Goal: Task Accomplishment & Management: Manage account settings

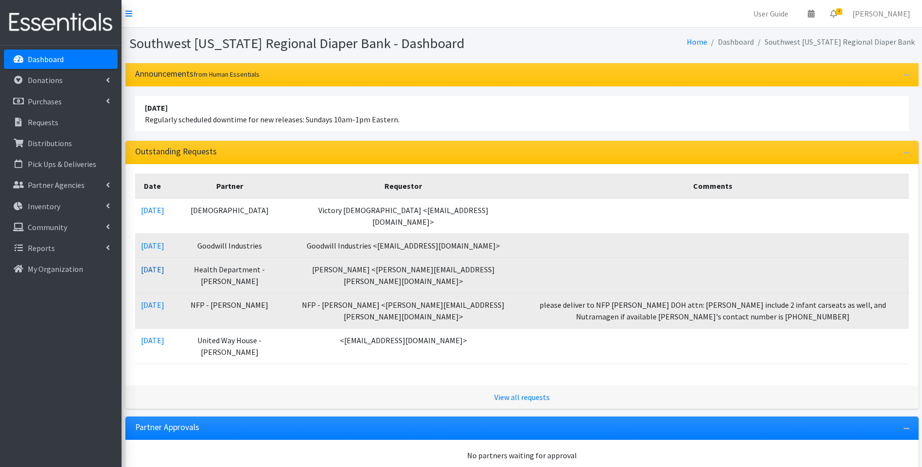
click at [159, 268] on link "09/10/2025" at bounding box center [152, 270] width 23 height 10
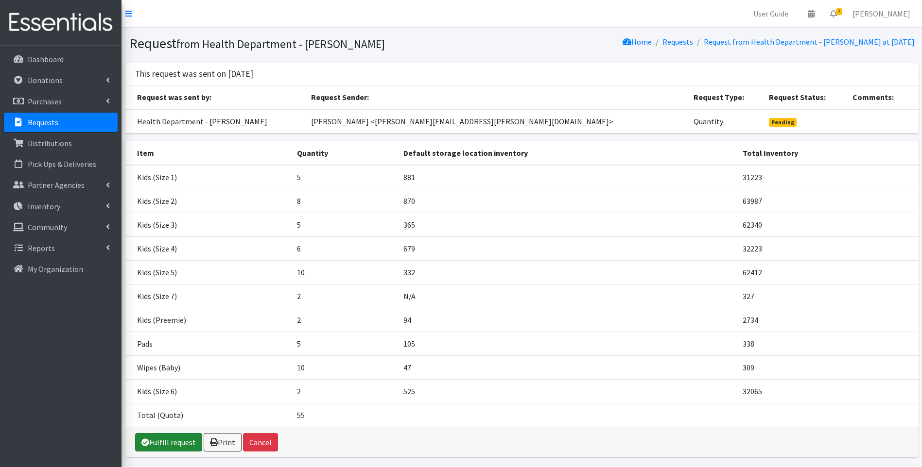
click at [170, 442] on link "Fulfill request" at bounding box center [168, 442] width 67 height 18
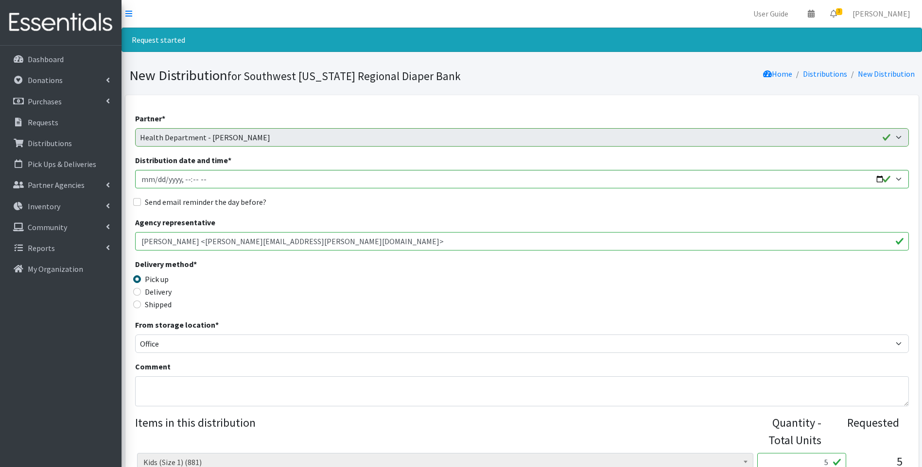
click at [164, 294] on label "Delivery" at bounding box center [158, 292] width 27 height 12
click at [141, 294] on input "Delivery" at bounding box center [137, 292] width 8 height 8
radio input "true"
click at [878, 179] on input "Distribution date and time *" at bounding box center [521, 179] width 773 height 18
type input "2025-09-10T10:00"
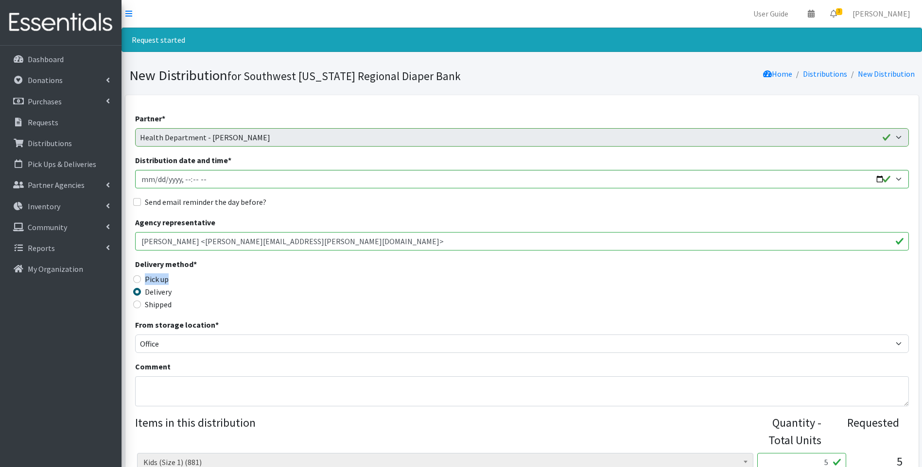
click at [338, 275] on div "Delivery method * Pick up Delivery Shipped Shipping cost" at bounding box center [521, 288] width 773 height 61
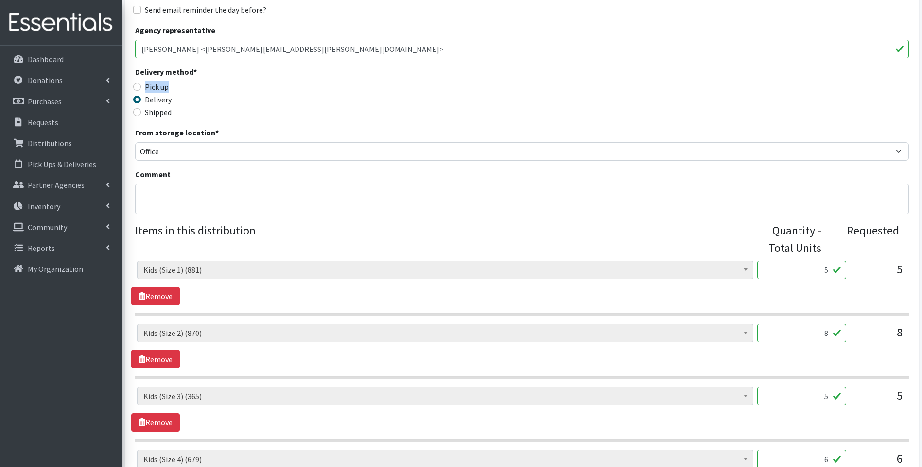
scroll to position [194, 0]
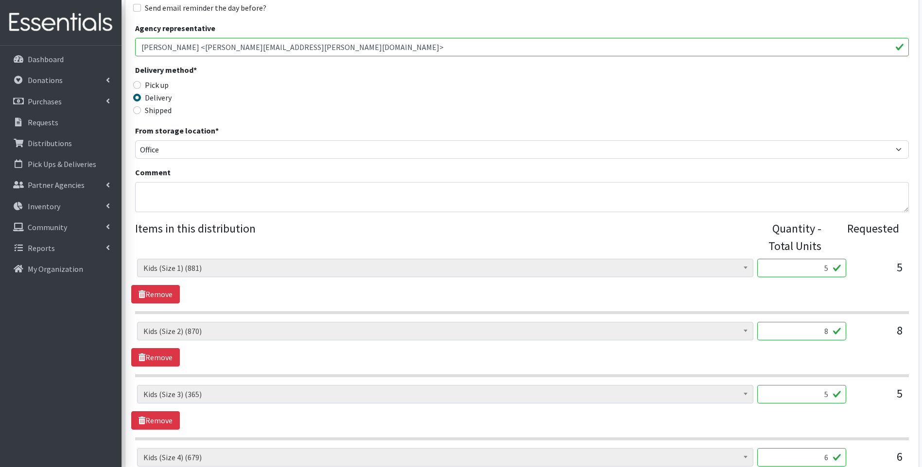
drag, startPoint x: 804, startPoint y: 268, endPoint x: 833, endPoint y: 259, distance: 30.4
click at [833, 259] on input "5" at bounding box center [801, 268] width 89 height 18
type input "1000"
drag, startPoint x: 815, startPoint y: 330, endPoint x: 841, endPoint y: 328, distance: 25.8
click at [841, 328] on input "8" at bounding box center [801, 331] width 89 height 18
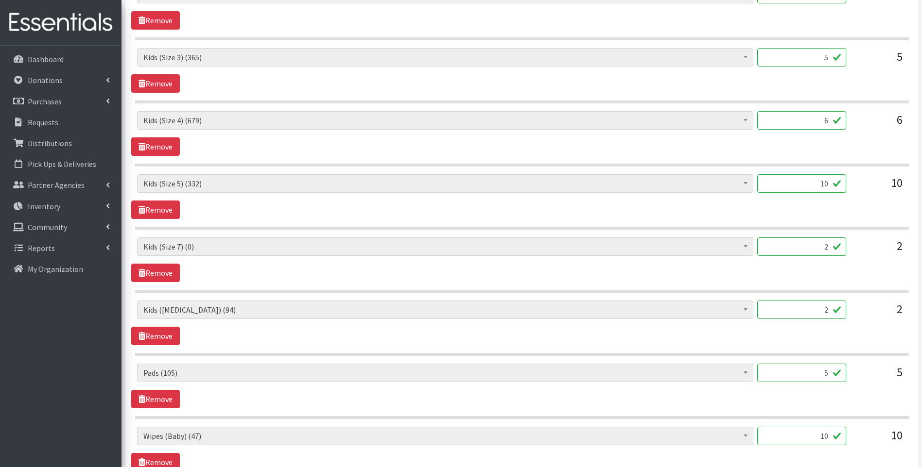
scroll to position [518, 0]
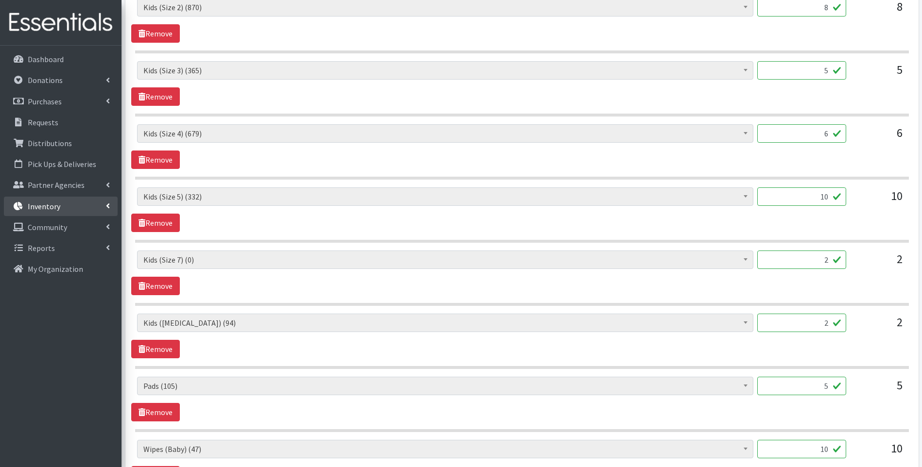
click at [35, 209] on p "Inventory" at bounding box center [44, 207] width 33 height 10
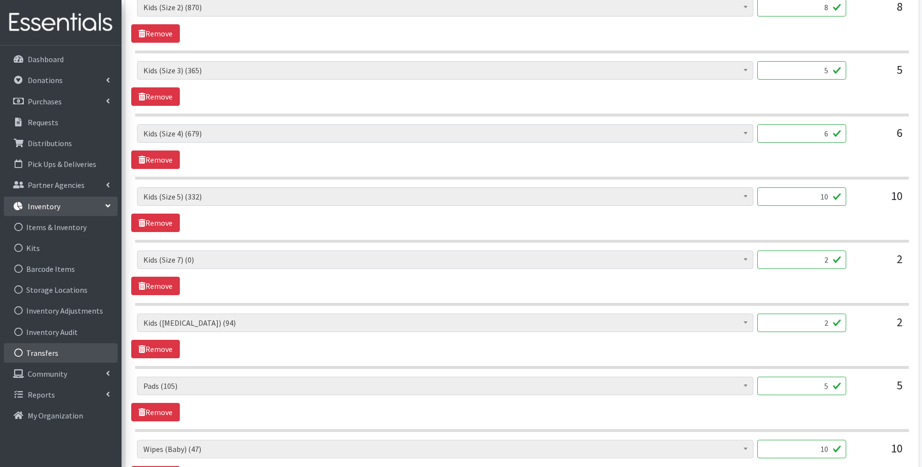
click at [60, 356] on link "Transfers" at bounding box center [61, 352] width 114 height 19
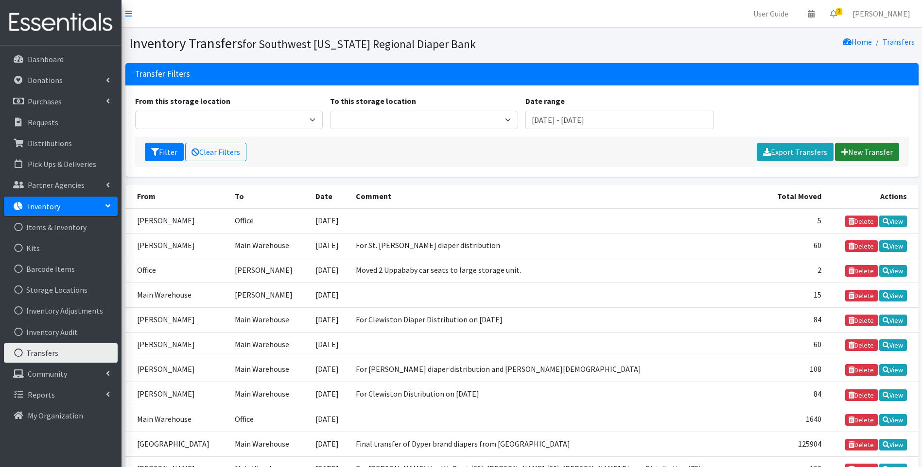
click at [859, 146] on link "New Transfer" at bounding box center [867, 152] width 64 height 18
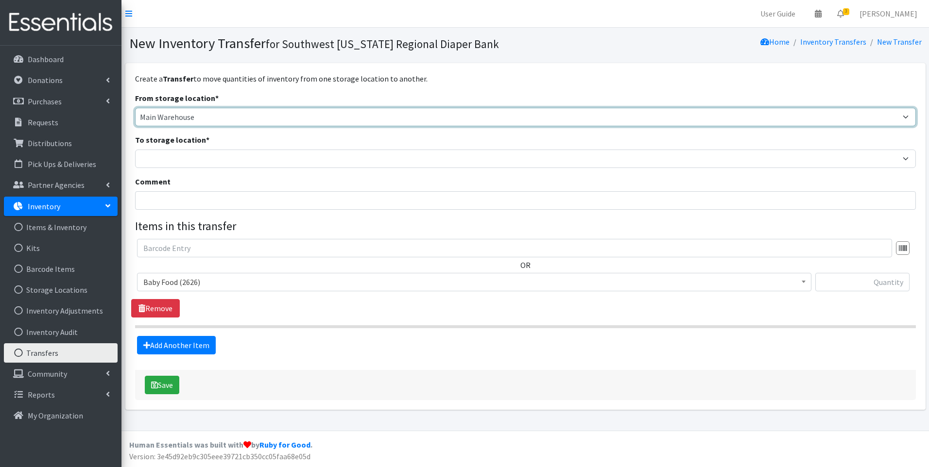
click at [195, 119] on select "Main Warehouse Office [GEOGRAPHIC_DATA] Warehouse [PERSON_NAME]" at bounding box center [525, 117] width 781 height 18
select select "293"
click at [135, 108] on select "Main Warehouse Office [GEOGRAPHIC_DATA] Warehouse [PERSON_NAME]" at bounding box center [525, 117] width 781 height 18
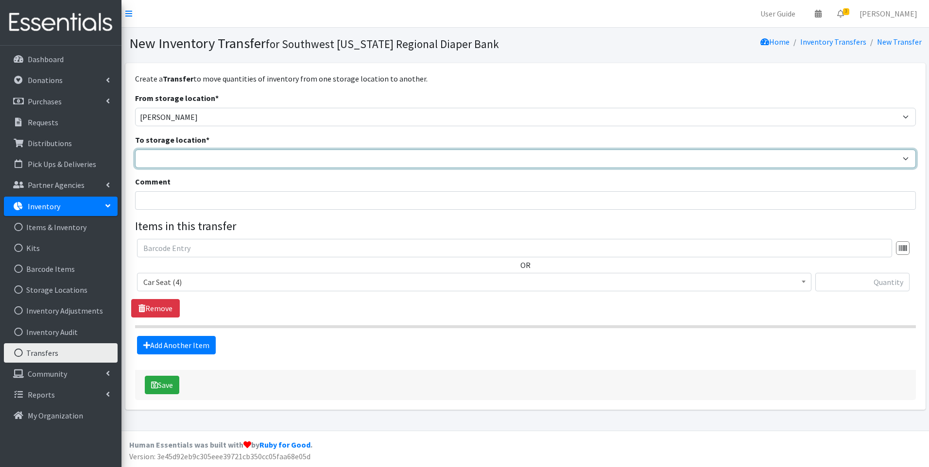
click at [185, 158] on select "Main Warehouse Office United Way Warehouse Winkler" at bounding box center [525, 159] width 781 height 18
select select "349"
click at [135, 150] on select "Main Warehouse Office United Way Warehouse Winkler" at bounding box center [525, 159] width 781 height 18
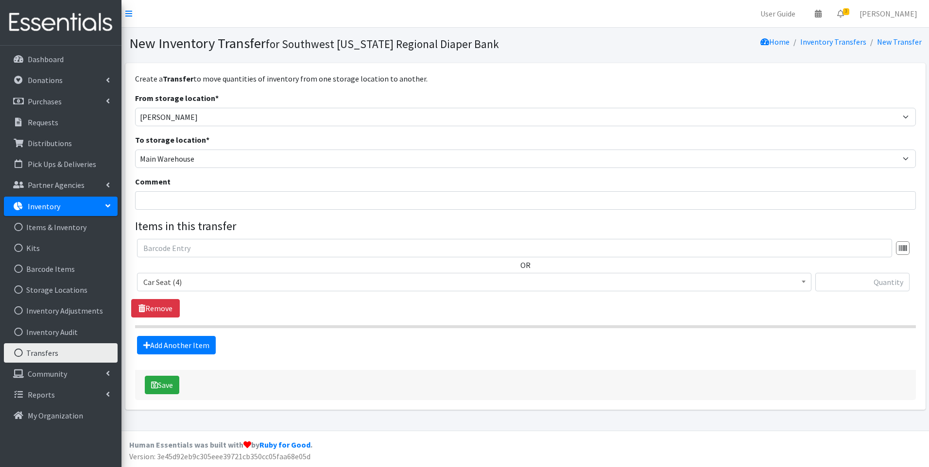
click at [189, 281] on span "Car Seat (4)" at bounding box center [474, 282] width 662 height 14
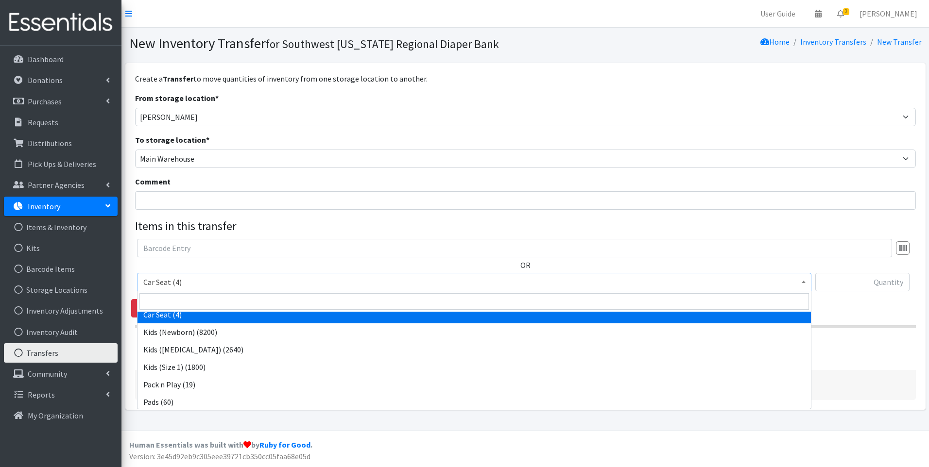
scroll to position [8, 0]
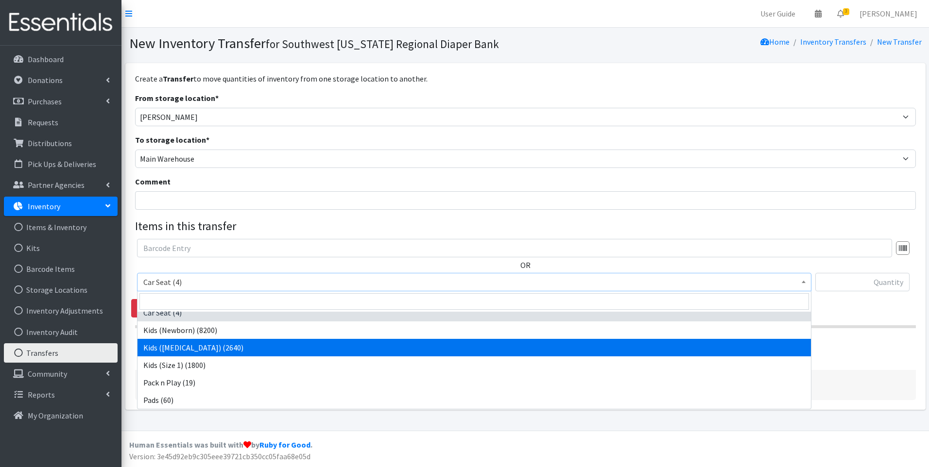
select select "10054"
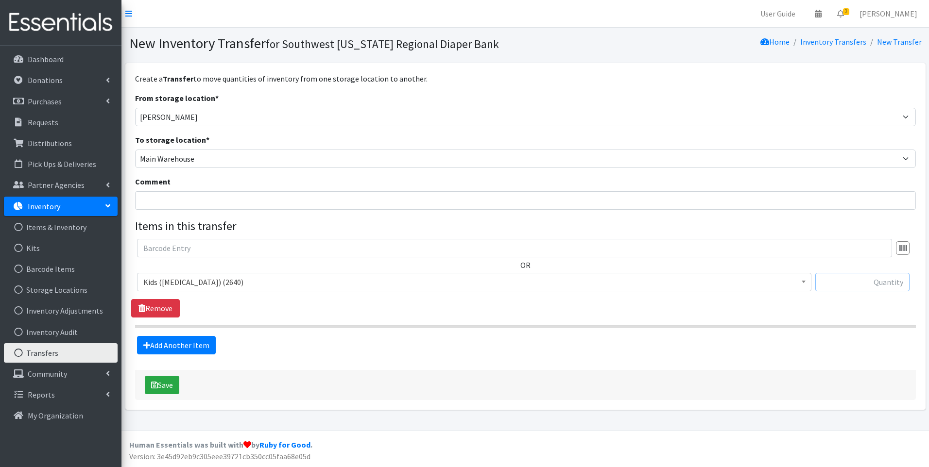
click at [874, 278] on input "text" at bounding box center [862, 282] width 94 height 18
type input "480"
click at [216, 195] on input "Comment" at bounding box center [525, 200] width 781 height 18
type input "For Collier Health Dept"
click at [168, 386] on button "Save" at bounding box center [162, 385] width 34 height 18
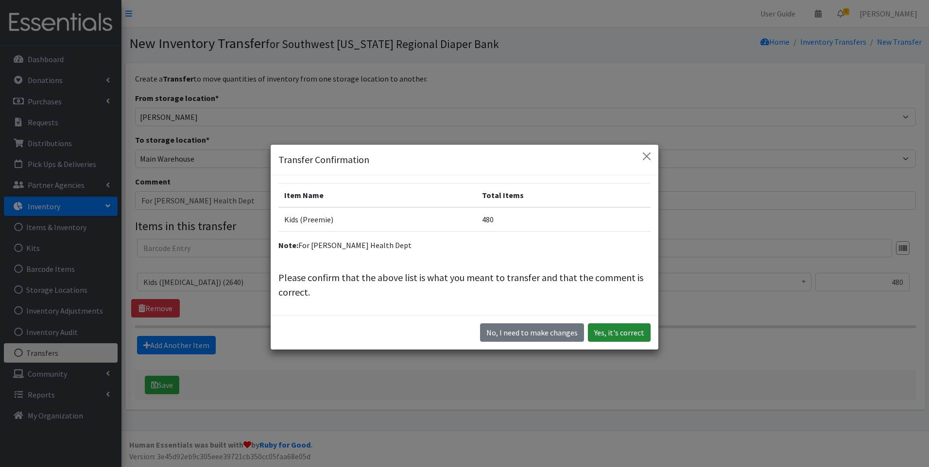
click at [607, 337] on button "Yes, it's correct" at bounding box center [619, 333] width 63 height 18
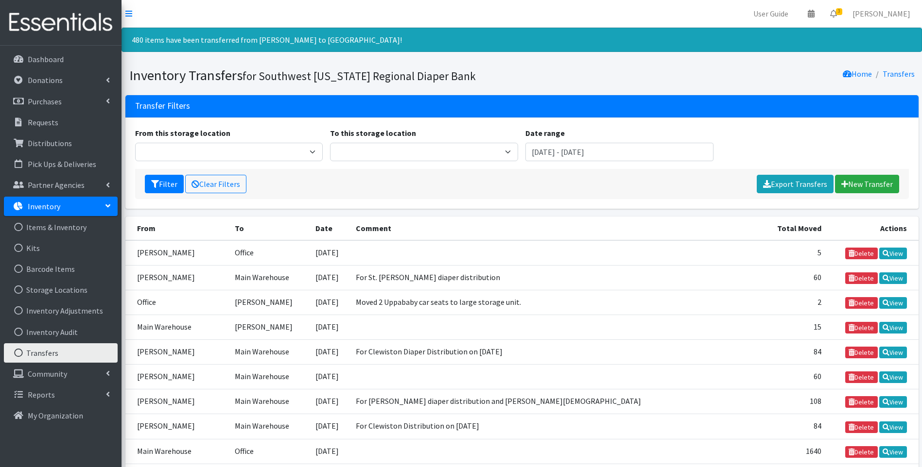
click at [42, 17] on img at bounding box center [61, 22] width 114 height 33
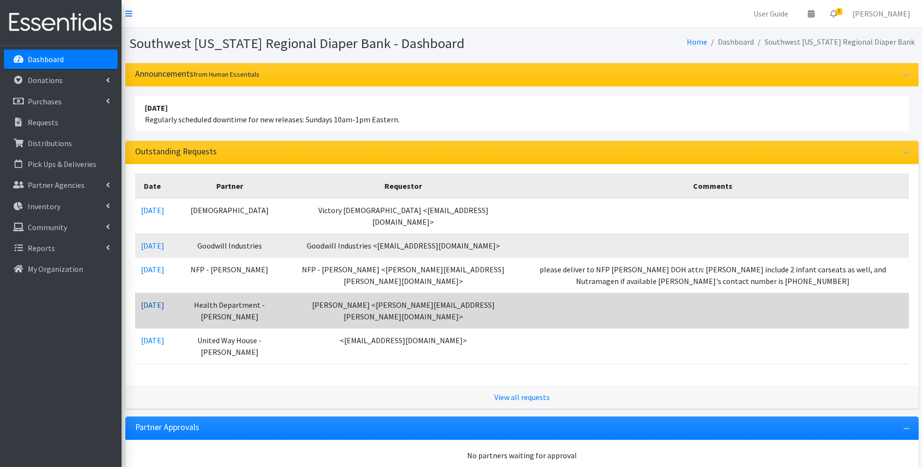
click at [154, 303] on link "[DATE]" at bounding box center [152, 305] width 23 height 10
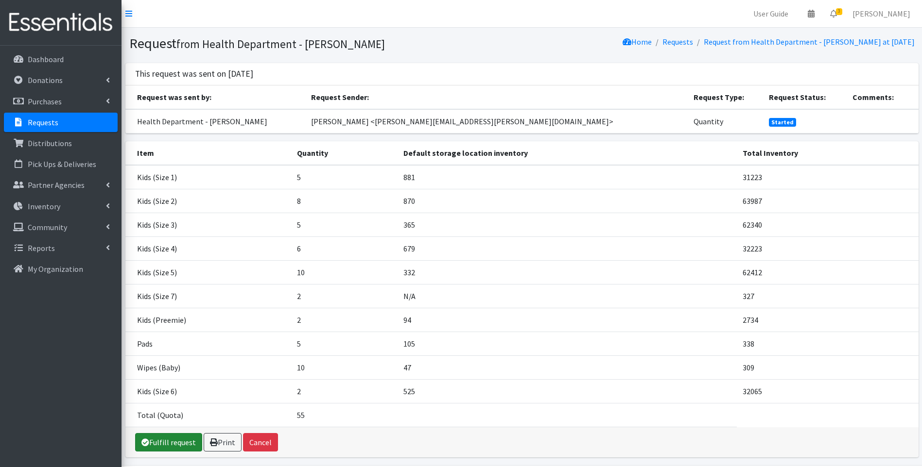
click at [170, 444] on link "Fulfill request" at bounding box center [168, 442] width 67 height 18
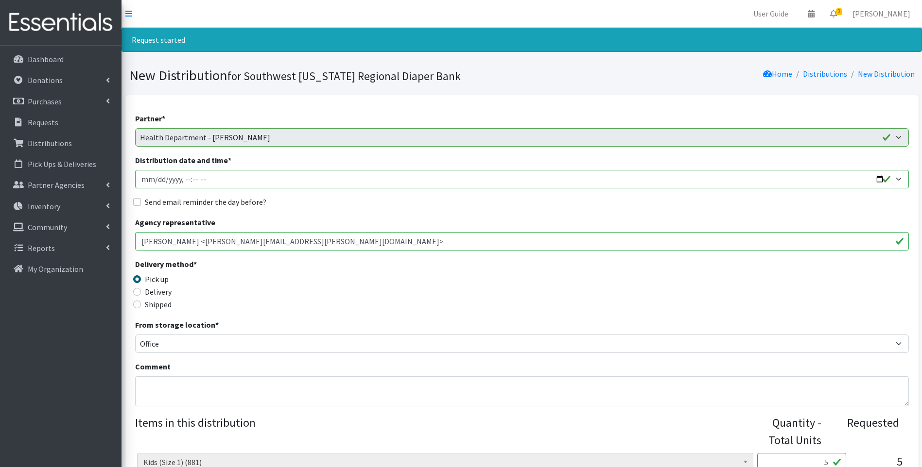
click at [881, 178] on input "Distribution date and time *" at bounding box center [521, 179] width 773 height 18
type input "2025-09-23T10:00"
click at [344, 291] on div "Delivery method * Pick up Delivery Shipped Shipping cost" at bounding box center [521, 288] width 773 height 61
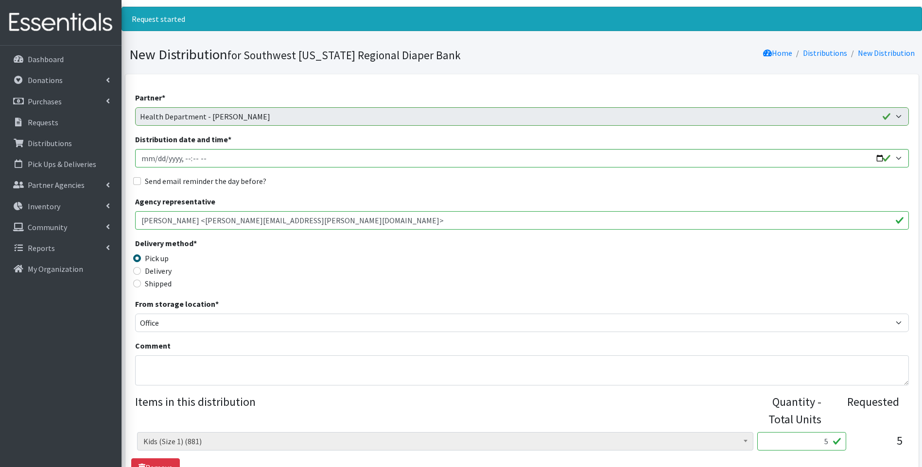
scroll to position [33, 0]
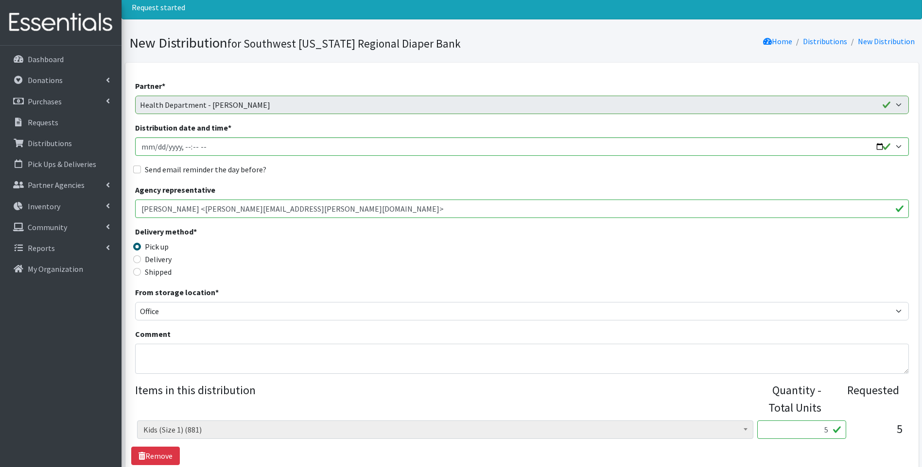
click at [152, 260] on label "Delivery" at bounding box center [158, 260] width 27 height 12
click at [141, 260] on input "Delivery" at bounding box center [137, 260] width 8 height 8
radio input "true"
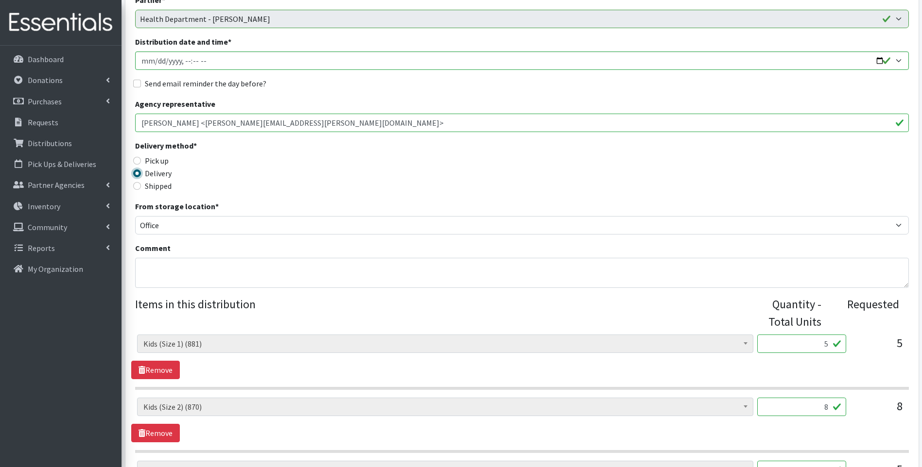
scroll to position [162, 0]
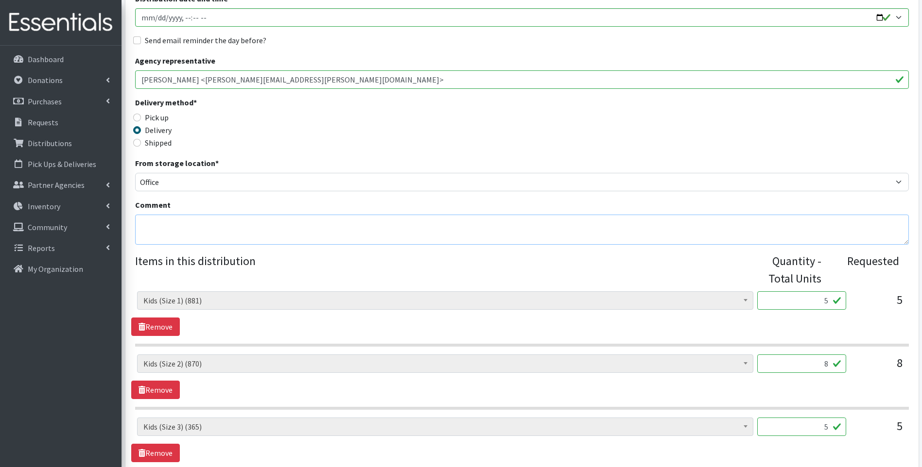
click at [218, 226] on textarea "Comment" at bounding box center [521, 230] width 773 height 30
type textarea "Unfortunately, we do not have baby wipes in stock."
drag, startPoint x: 800, startPoint y: 298, endPoint x: 876, endPoint y: 285, distance: 77.4
type input "1000"
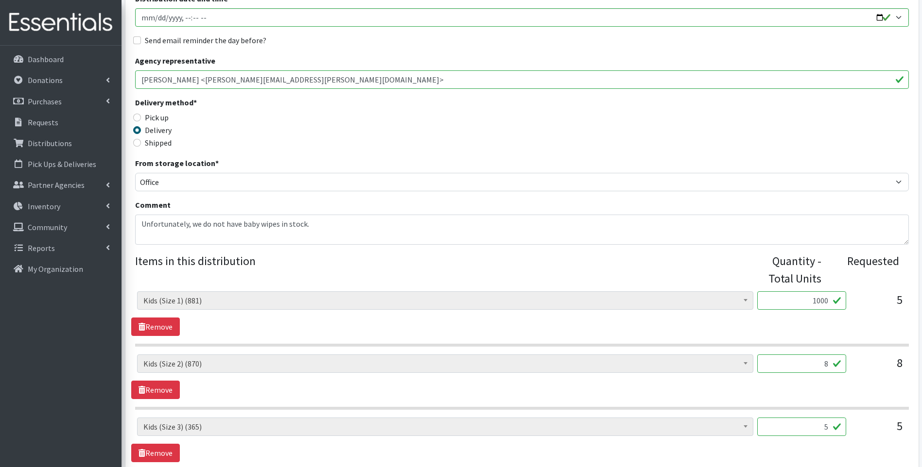
click at [814, 366] on input "8" at bounding box center [801, 364] width 89 height 18
drag, startPoint x: 814, startPoint y: 366, endPoint x: 829, endPoint y: 360, distance: 15.7
click at [829, 360] on input "8" at bounding box center [801, 364] width 89 height 18
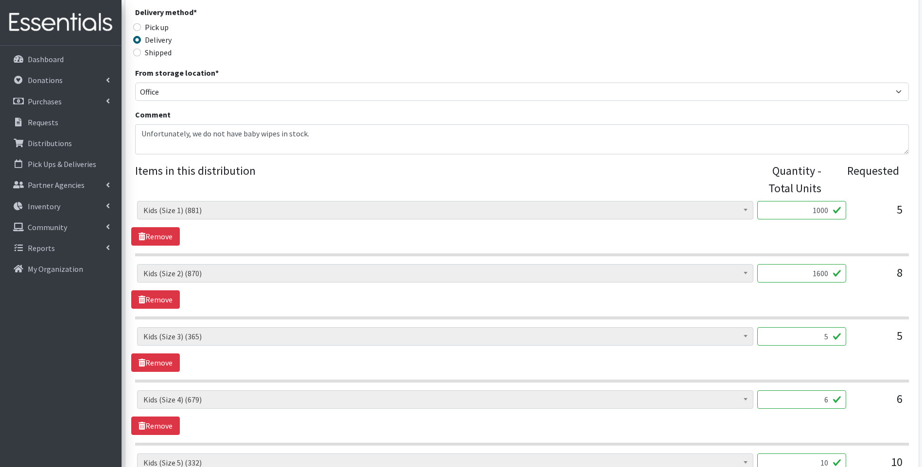
scroll to position [259, 0]
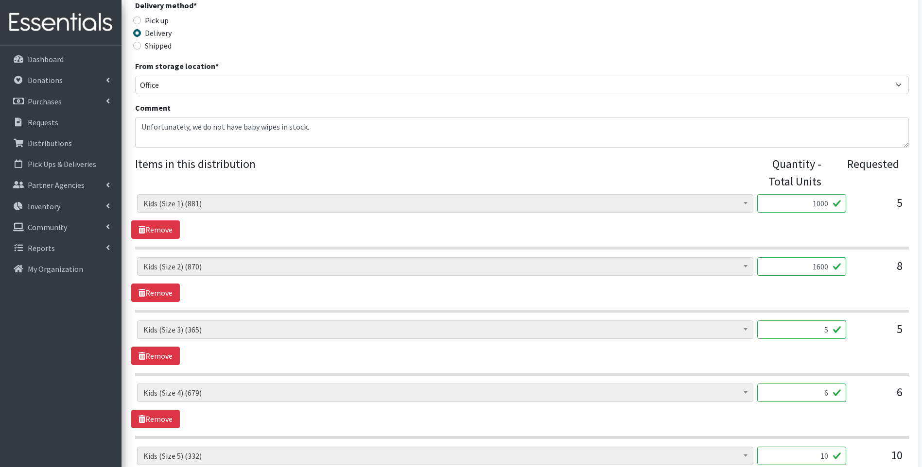
type input "1600"
drag, startPoint x: 811, startPoint y: 332, endPoint x: 837, endPoint y: 329, distance: 26.4
click at [837, 329] on input "5" at bounding box center [801, 330] width 89 height 18
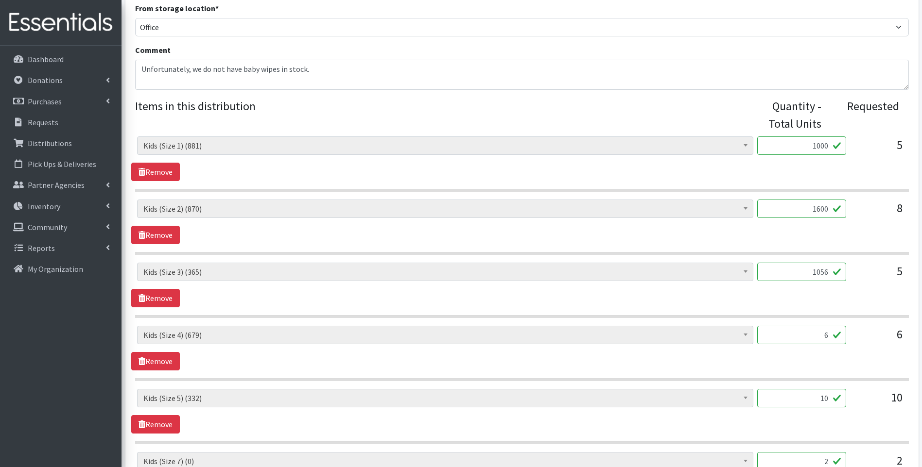
scroll to position [324, 0]
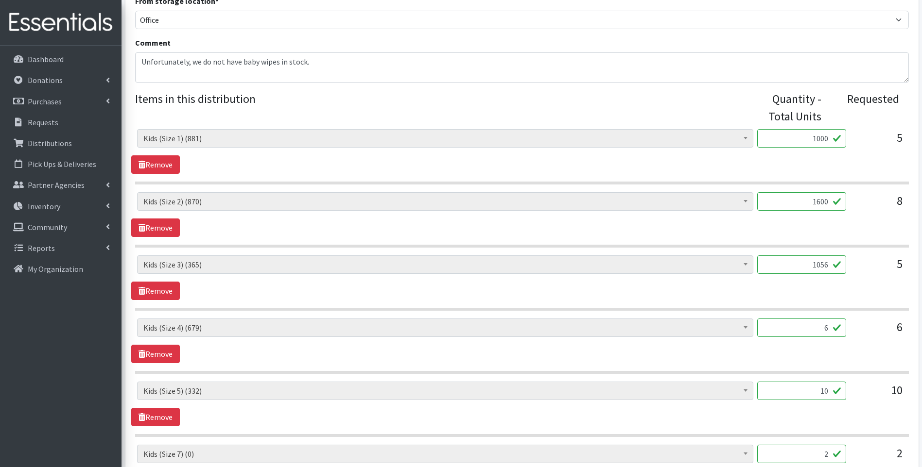
type input "1056"
drag, startPoint x: 817, startPoint y: 329, endPoint x: 841, endPoint y: 323, distance: 25.0
click at [841, 323] on input "6" at bounding box center [801, 328] width 89 height 18
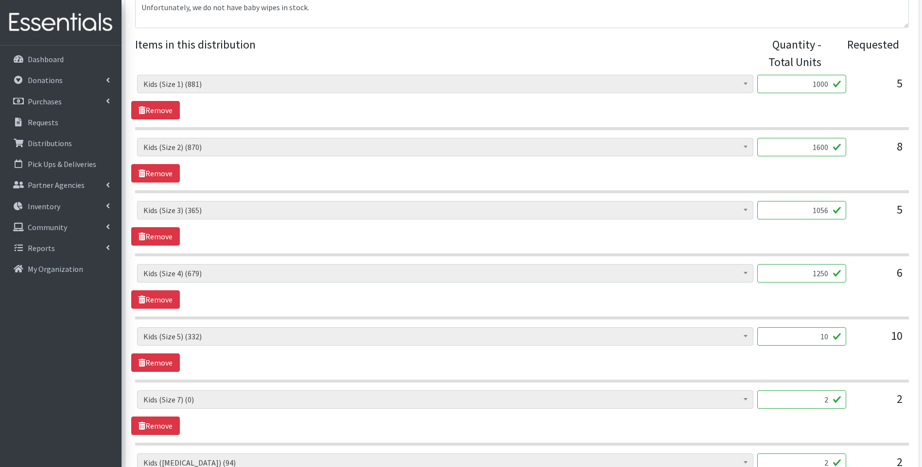
scroll to position [389, 0]
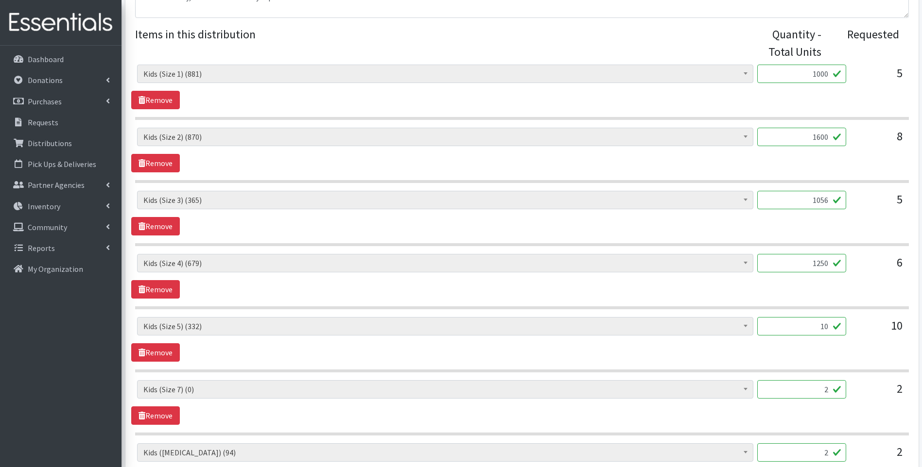
type input "1250"
drag, startPoint x: 807, startPoint y: 323, endPoint x: 843, endPoint y: 323, distance: 36.4
click at [843, 323] on input "10" at bounding box center [801, 326] width 89 height 18
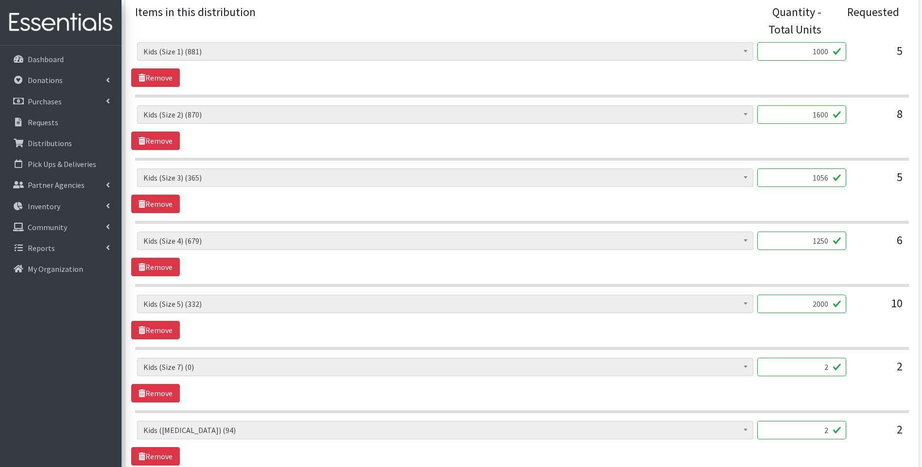
scroll to position [453, 0]
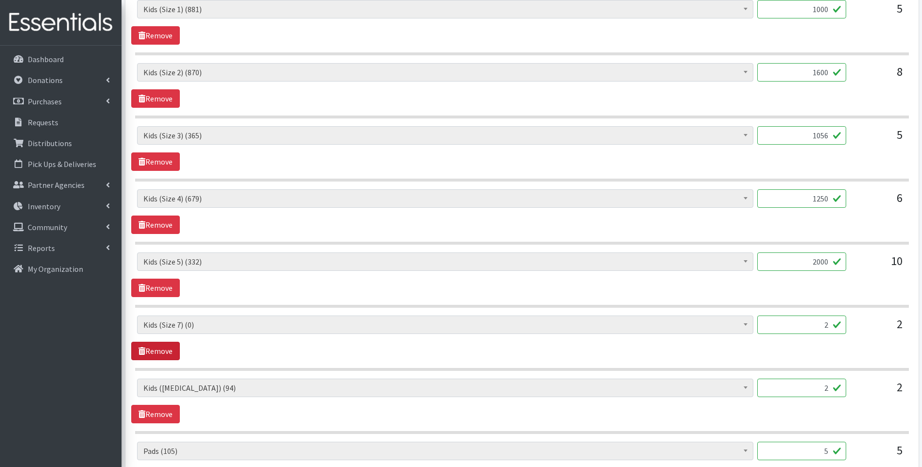
type input "2000"
click at [165, 351] on link "Remove" at bounding box center [155, 351] width 49 height 18
drag, startPoint x: 812, startPoint y: 322, endPoint x: 883, endPoint y: 312, distance: 71.7
click at [883, 312] on div "Baby Food (85) Blood Pressure Cuff (431) Car Seat (0) Children's Disposable Und…" at bounding box center [521, 280] width 773 height 561
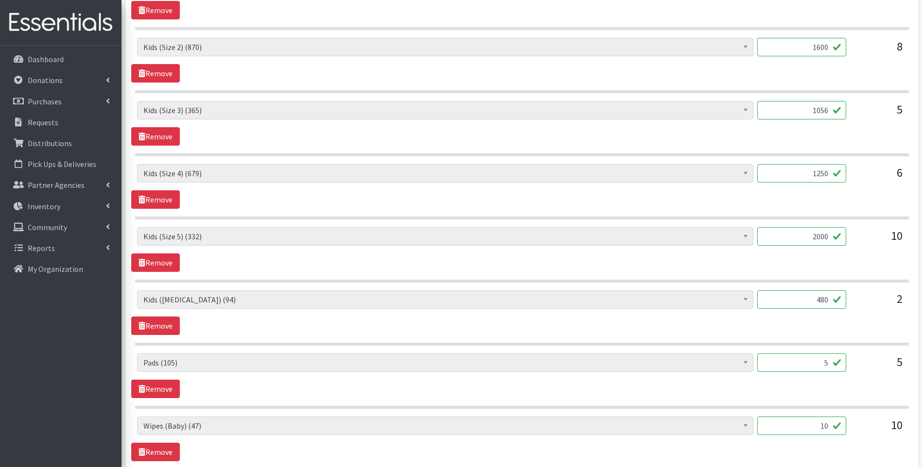
scroll to position [518, 0]
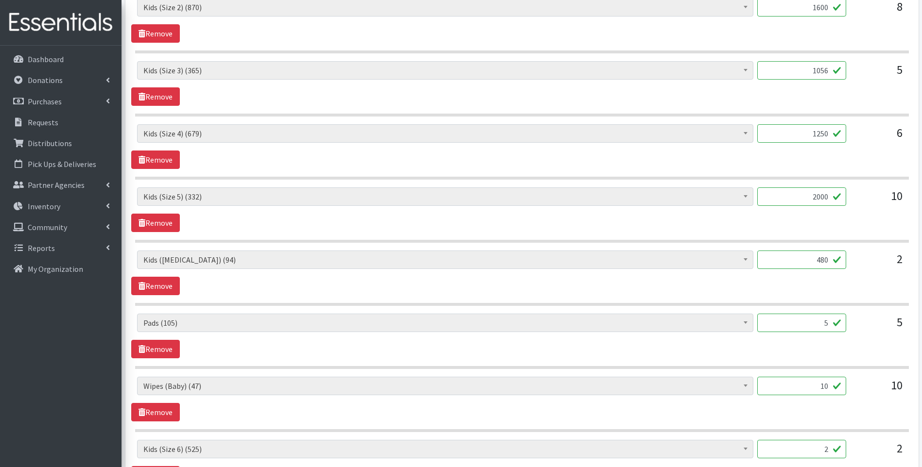
type input "480"
drag, startPoint x: 809, startPoint y: 324, endPoint x: 874, endPoint y: 313, distance: 65.4
click at [874, 314] on div "Baby Food (85) Blood Pressure Cuff (431) Car Seat (0) Children's Disposable Und…" at bounding box center [521, 327] width 769 height 26
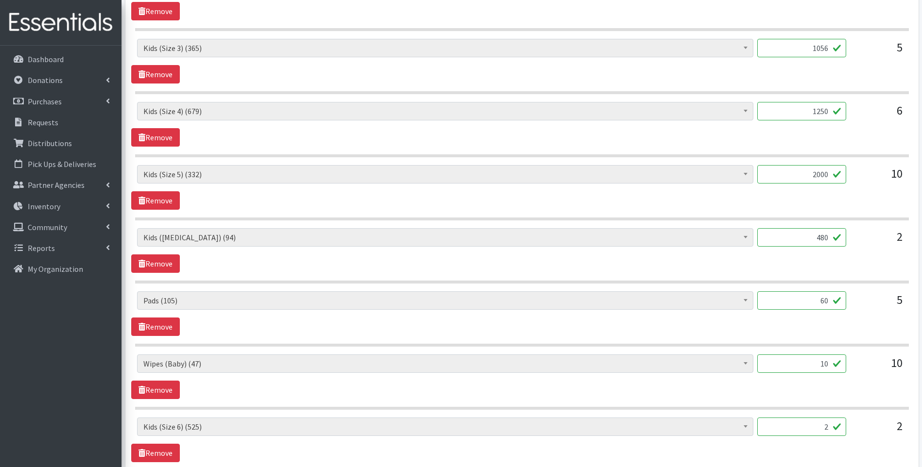
scroll to position [583, 0]
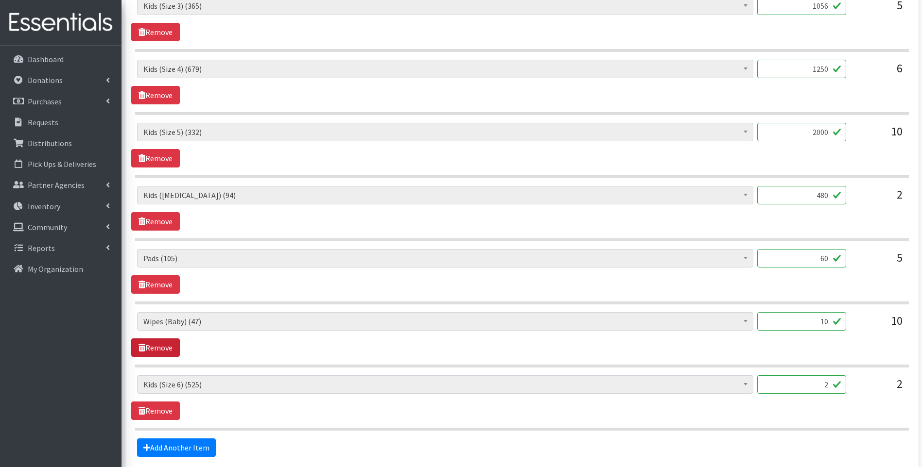
type input "60"
click at [145, 343] on link "Remove" at bounding box center [155, 348] width 49 height 18
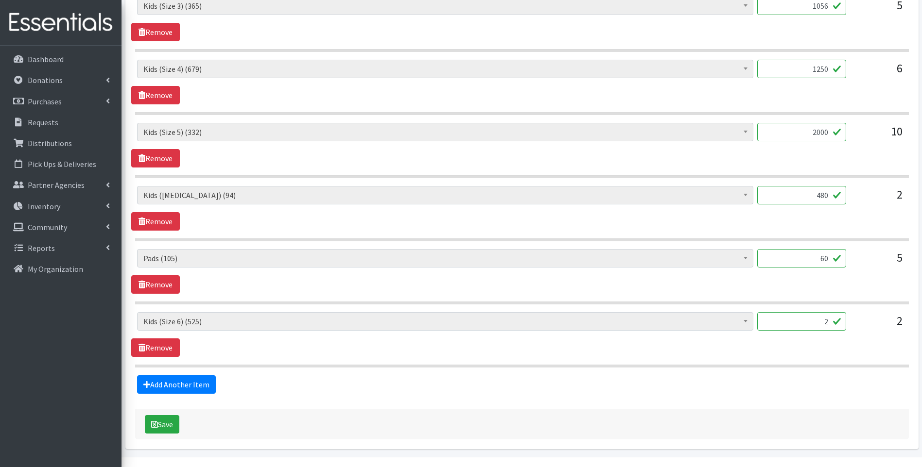
drag, startPoint x: 819, startPoint y: 327, endPoint x: 835, endPoint y: 322, distance: 16.9
click at [835, 322] on input "2" at bounding box center [801, 321] width 89 height 18
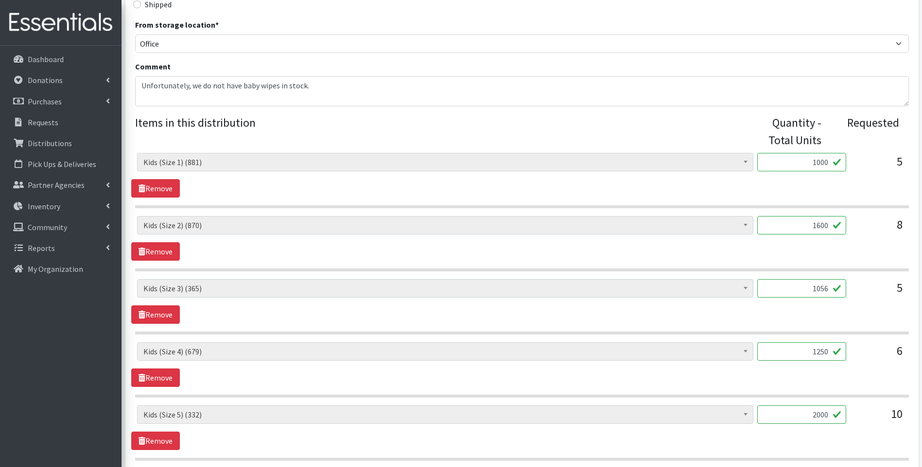
scroll to position [292, 0]
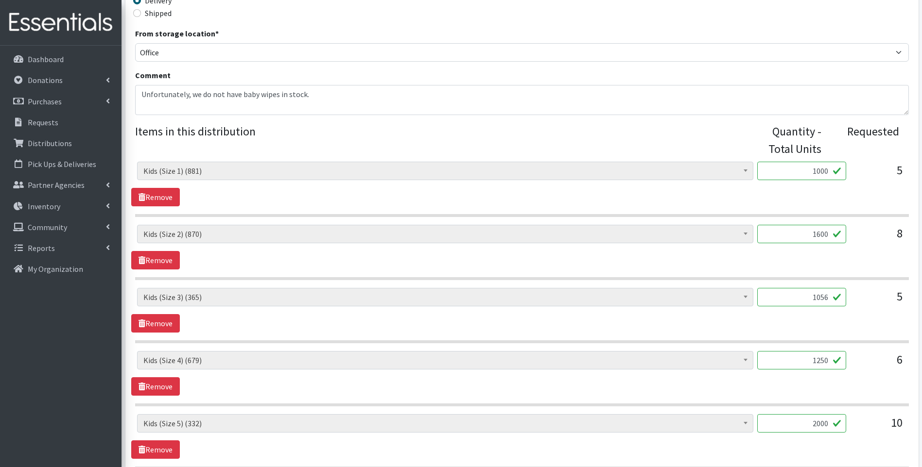
type input "420"
drag, startPoint x: 275, startPoint y: 94, endPoint x: 317, endPoint y: 81, distance: 43.7
click at [276, 93] on textarea "Unfortunately, we do not have baby wipes in stock." at bounding box center [521, 100] width 773 height 30
click at [377, 96] on textarea "Unfortunately, we do not have baby wipes and size 7 diapers in stock." at bounding box center [521, 100] width 773 height 30
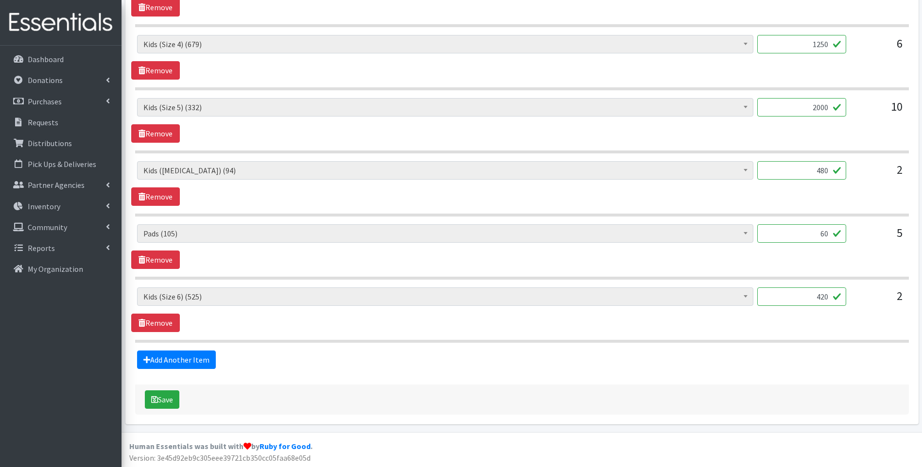
scroll to position [609, 0]
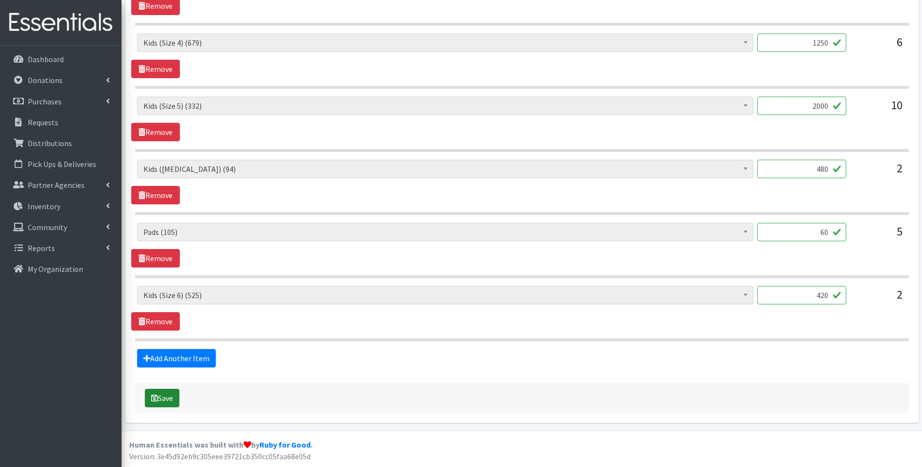
type textarea "Unfortunately, we do not have baby wipes and size 7 diapers in stock."
click at [170, 395] on button "Save" at bounding box center [162, 398] width 34 height 18
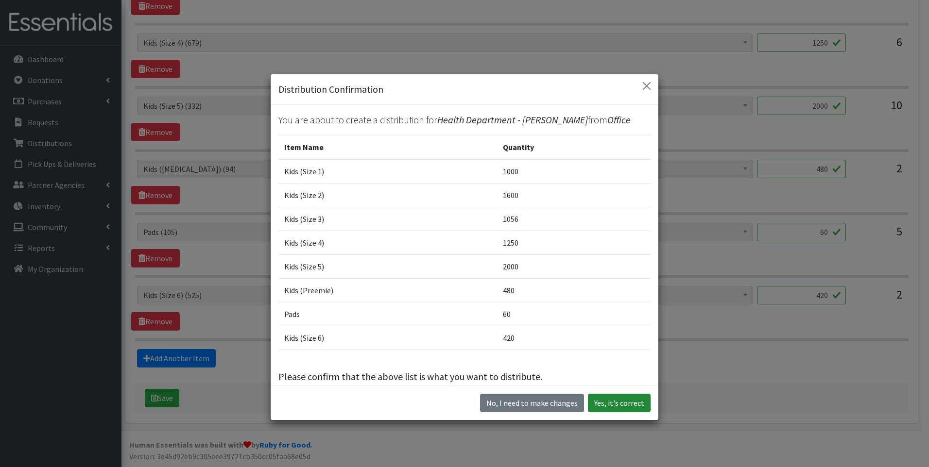
click at [602, 403] on button "Yes, it's correct" at bounding box center [619, 403] width 63 height 18
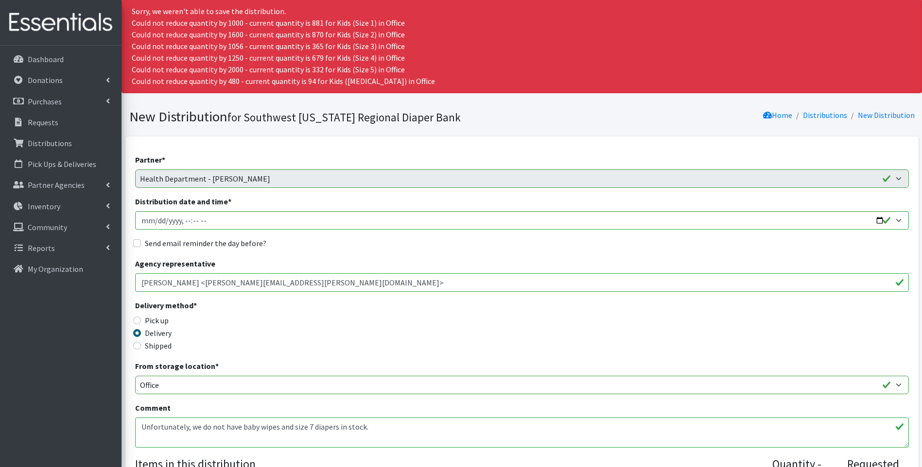
scroll to position [0, 0]
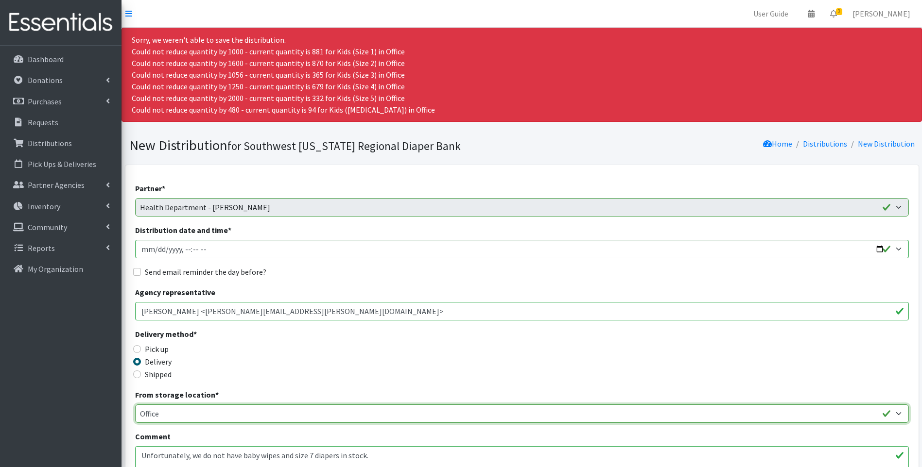
click at [263, 417] on select "Main Warehouse Office Winkler" at bounding box center [521, 414] width 773 height 18
select select "349"
click at [135, 405] on select "Main Warehouse Office Winkler" at bounding box center [521, 414] width 773 height 18
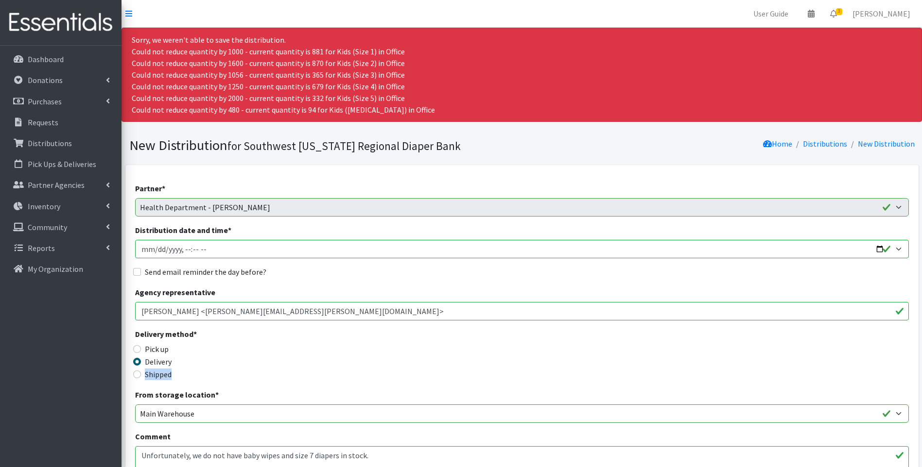
click at [247, 368] on fieldset "Delivery method * Pick up Delivery Shipped" at bounding box center [231, 354] width 193 height 53
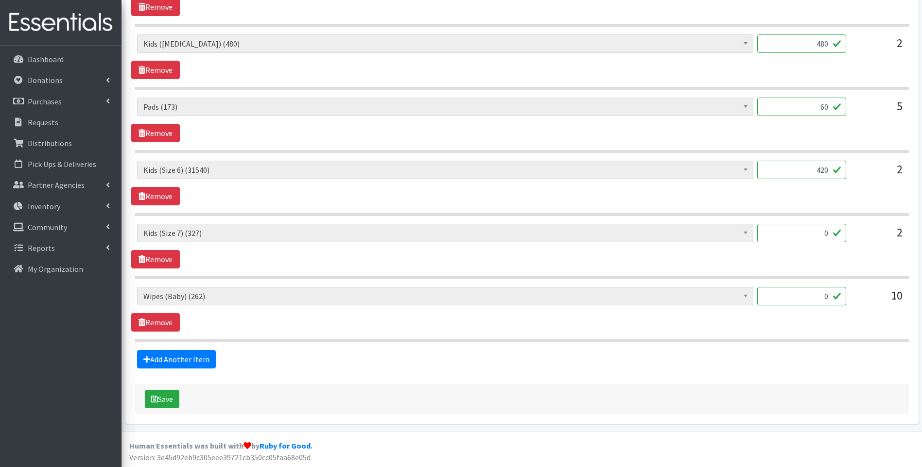
scroll to position [806, 0]
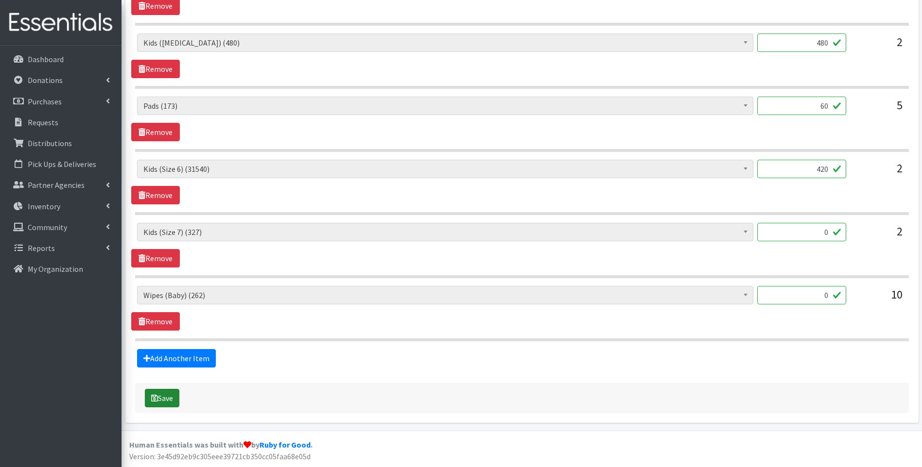
click at [163, 397] on button "Save" at bounding box center [162, 398] width 34 height 18
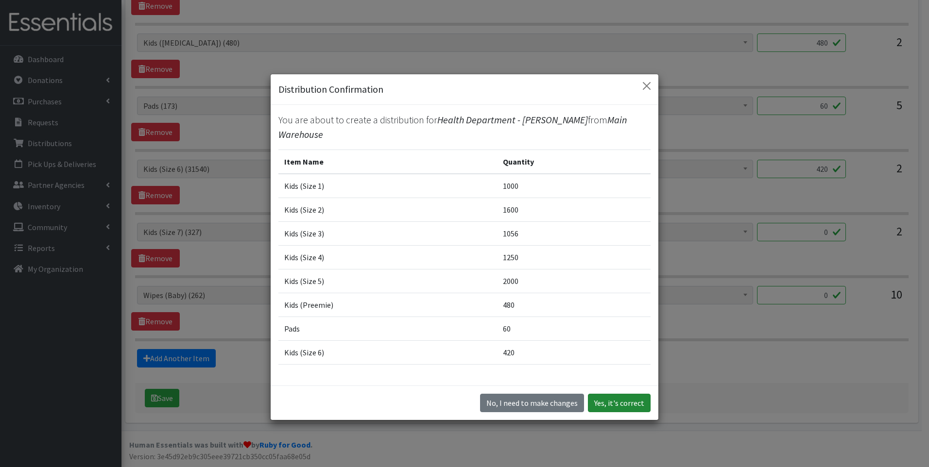
click at [620, 407] on button "Yes, it's correct" at bounding box center [619, 403] width 63 height 18
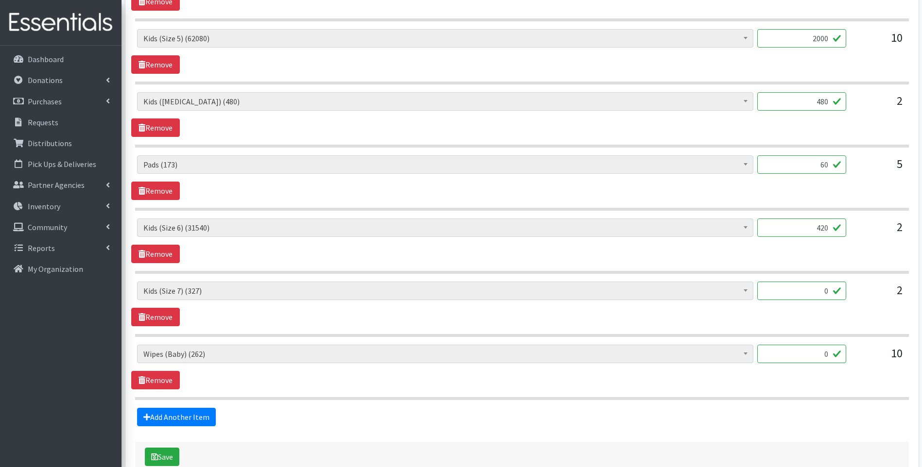
scroll to position [648, 0]
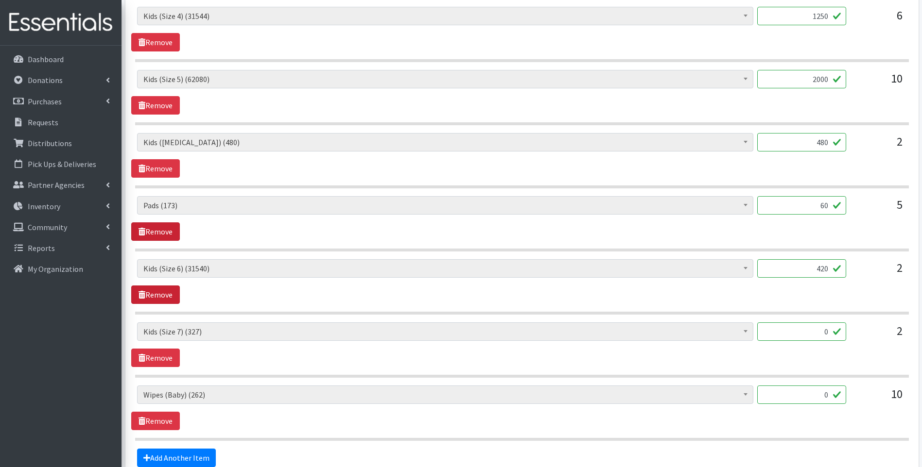
click at [160, 232] on link "Remove" at bounding box center [155, 232] width 49 height 18
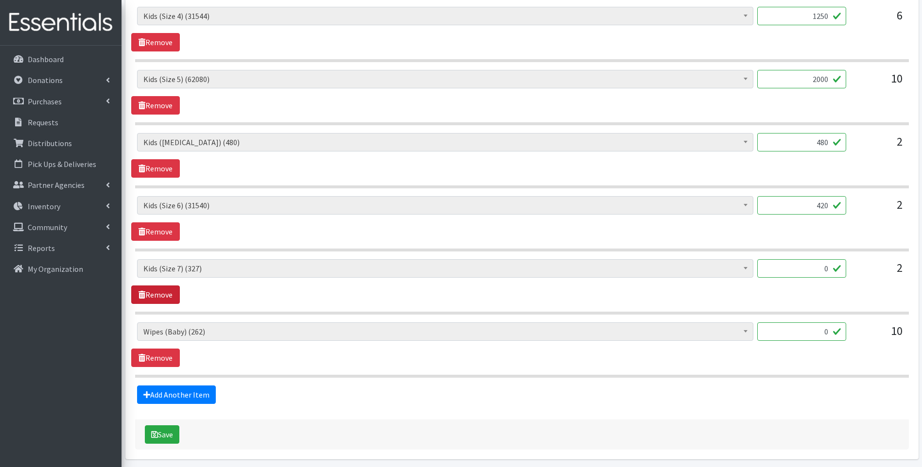
click at [147, 297] on link "Remove" at bounding box center [155, 295] width 49 height 18
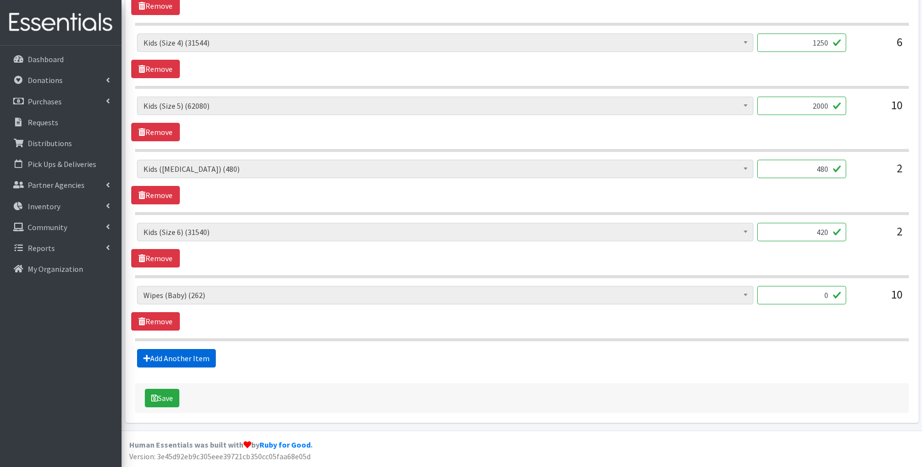
click at [152, 358] on link "Add Another Item" at bounding box center [176, 358] width 79 height 18
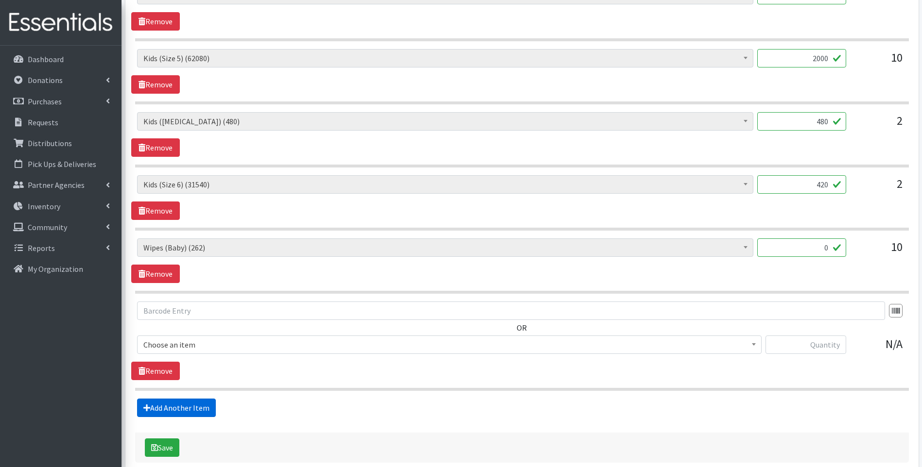
scroll to position [718, 0]
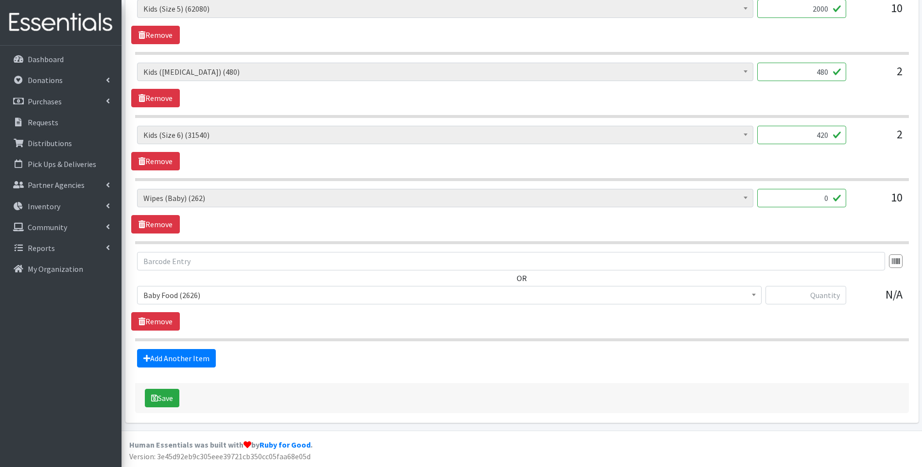
click at [214, 298] on span "Baby Food (2626)" at bounding box center [449, 296] width 612 height 14
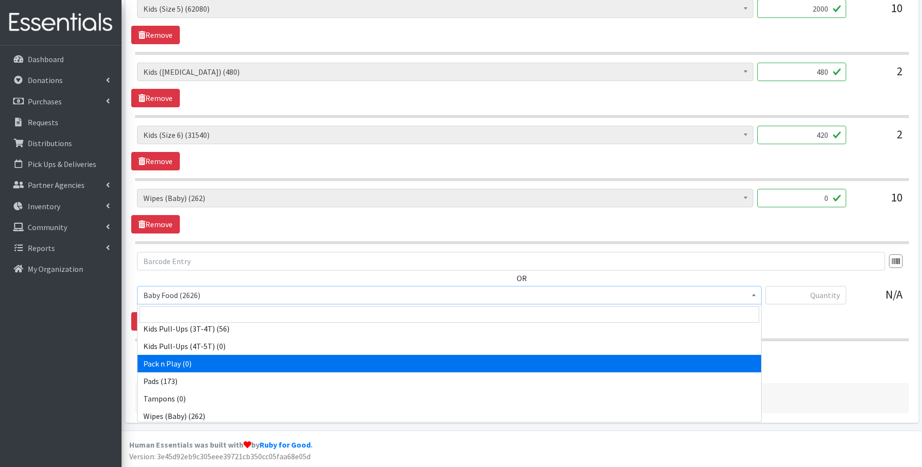
scroll to position [305, 0]
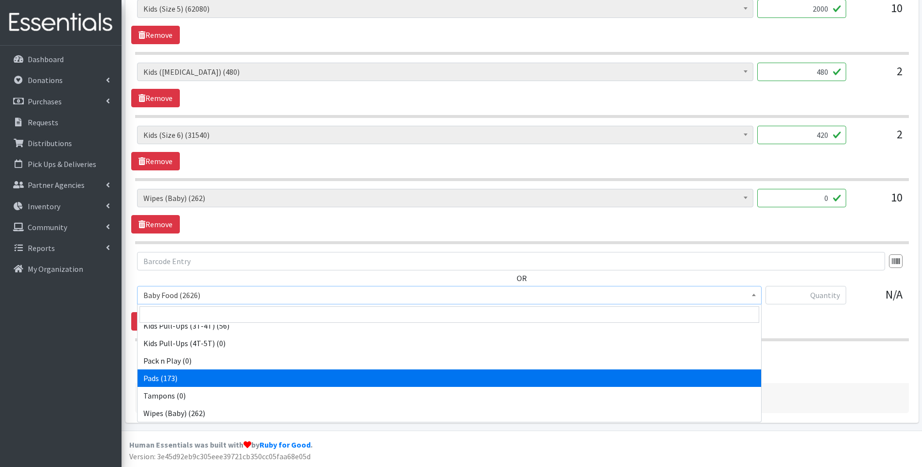
select select "10040"
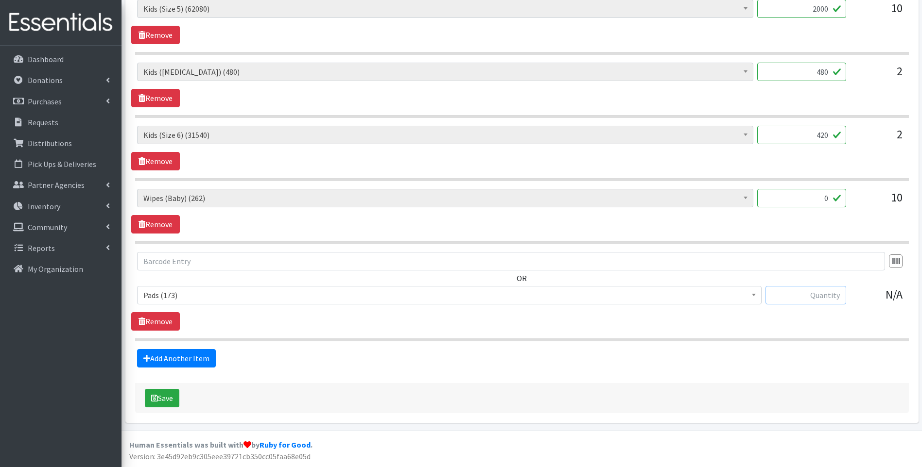
click at [811, 297] on input "text" at bounding box center [805, 295] width 81 height 18
type input "60"
click at [581, 356] on div "Add Another Item" at bounding box center [521, 358] width 781 height 18
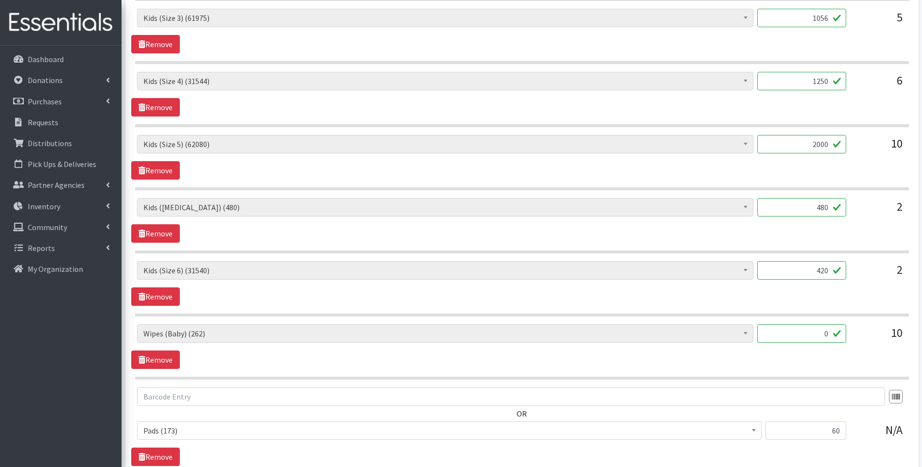
scroll to position [524, 0]
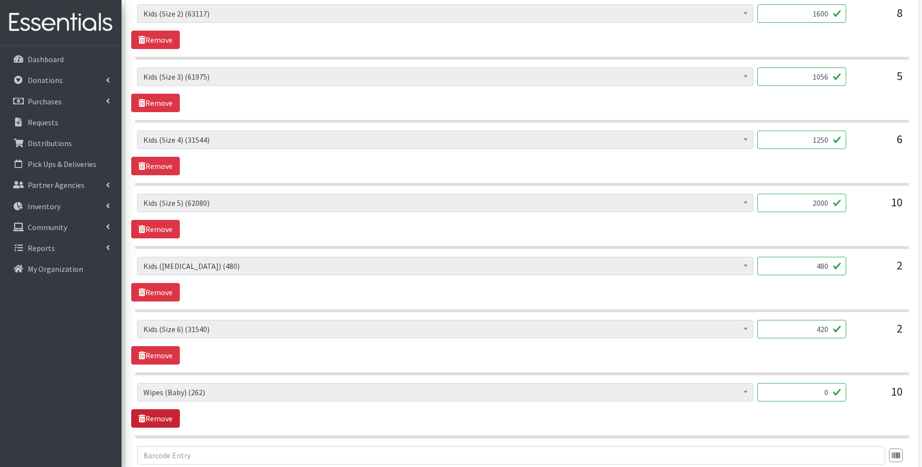
click at [167, 423] on link "Remove" at bounding box center [155, 419] width 49 height 18
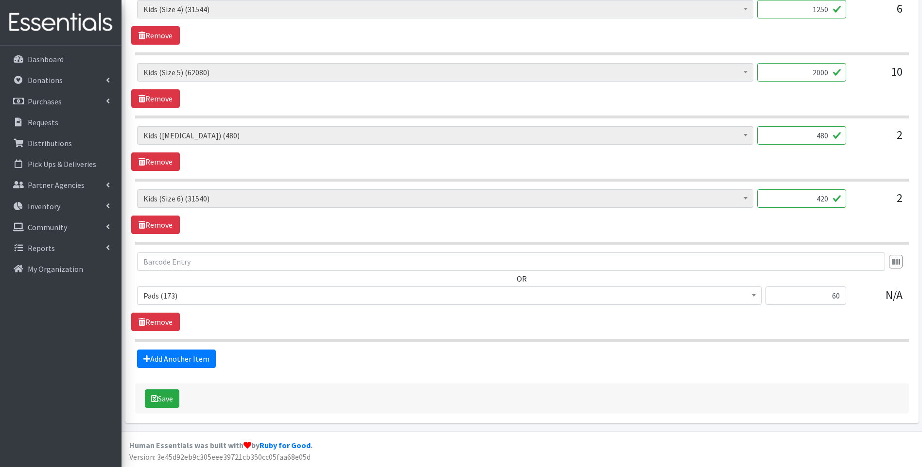
scroll to position [655, 0]
click at [167, 396] on button "Save" at bounding box center [162, 398] width 34 height 18
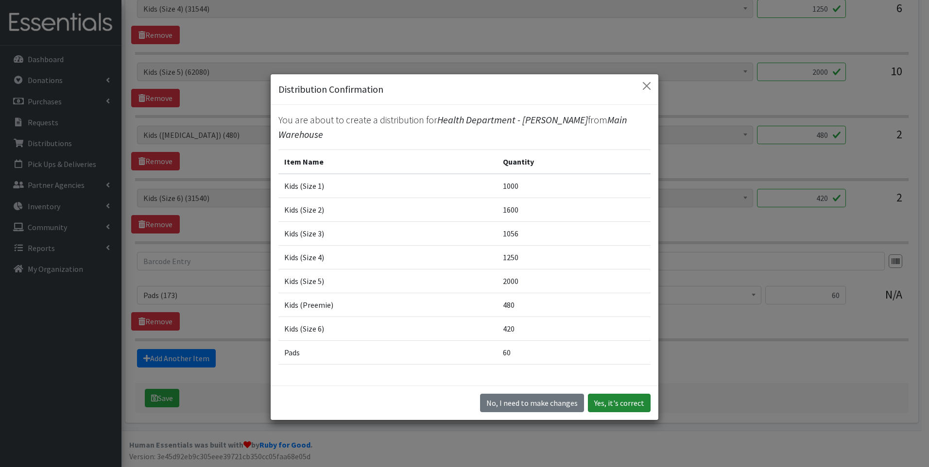
click at [625, 404] on button "Yes, it's correct" at bounding box center [619, 403] width 63 height 18
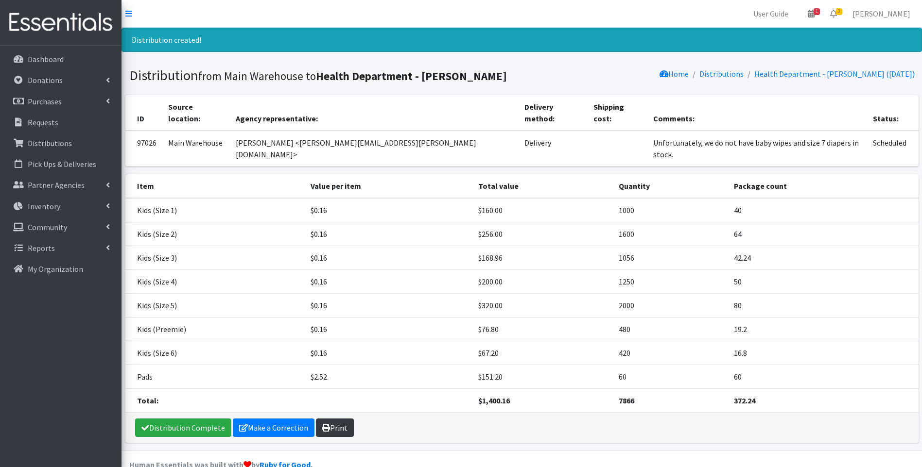
click at [339, 419] on link "Print" at bounding box center [335, 428] width 38 height 18
click at [197, 419] on link "Distribution Complete" at bounding box center [183, 428] width 96 height 18
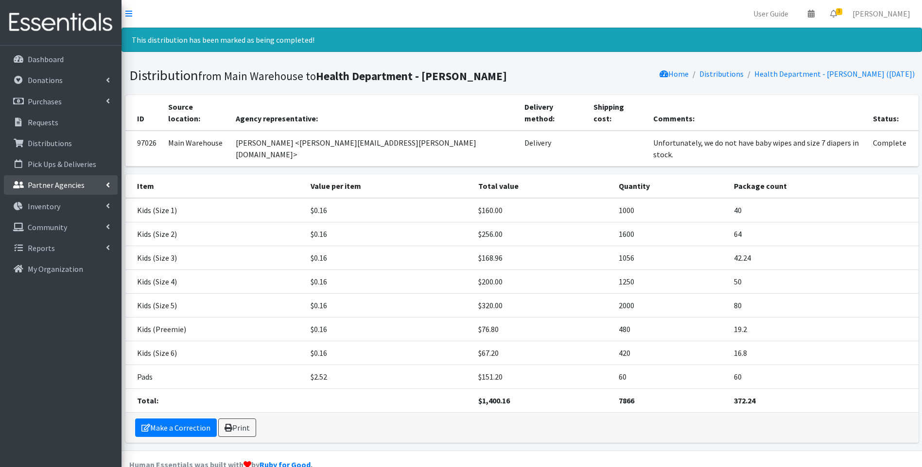
click at [57, 180] on p "Partner Agencies" at bounding box center [56, 185] width 57 height 10
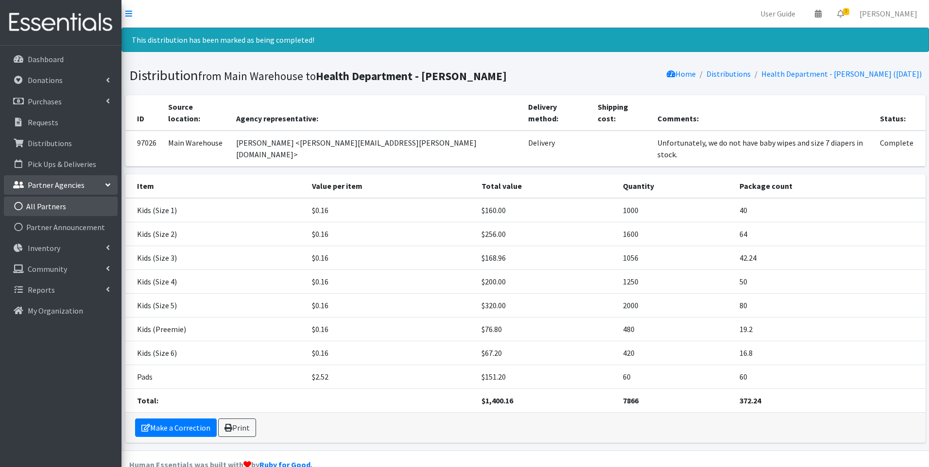
click at [63, 201] on link "All Partners" at bounding box center [61, 206] width 114 height 19
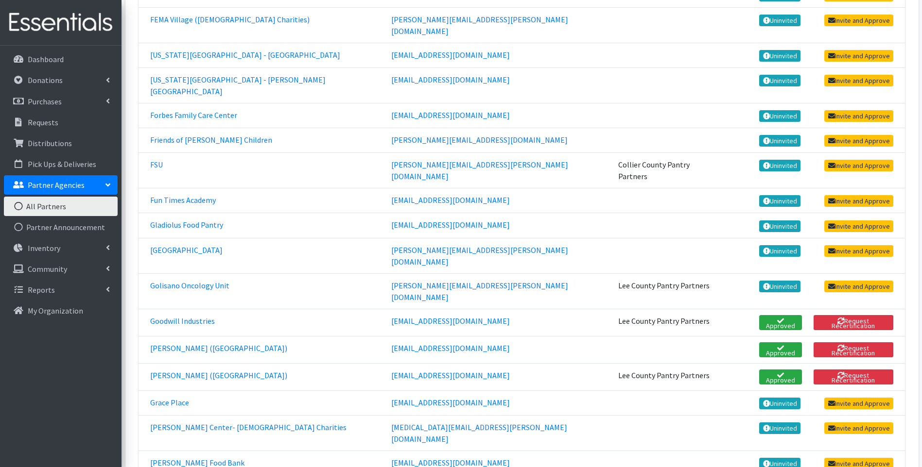
scroll to position [810, 0]
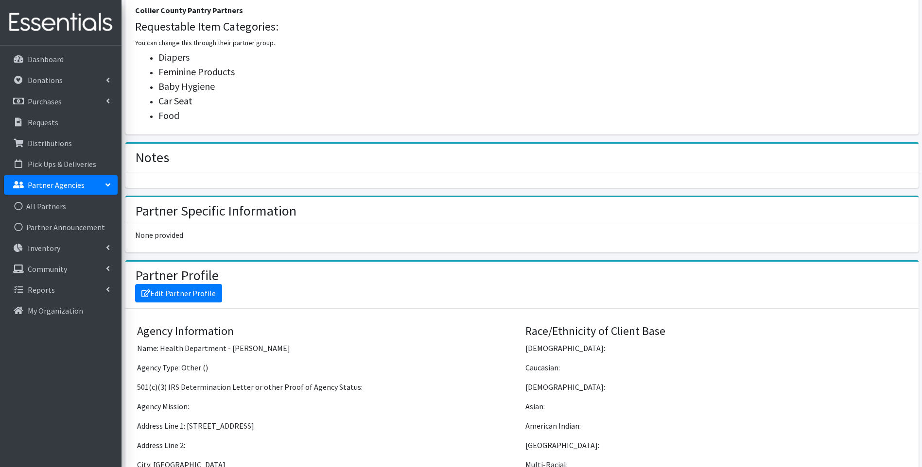
scroll to position [583, 0]
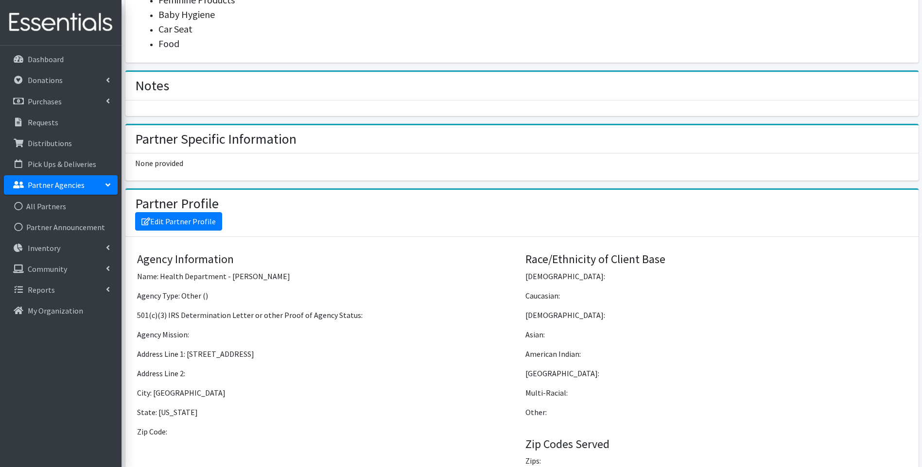
click at [99, 22] on img at bounding box center [61, 22] width 114 height 33
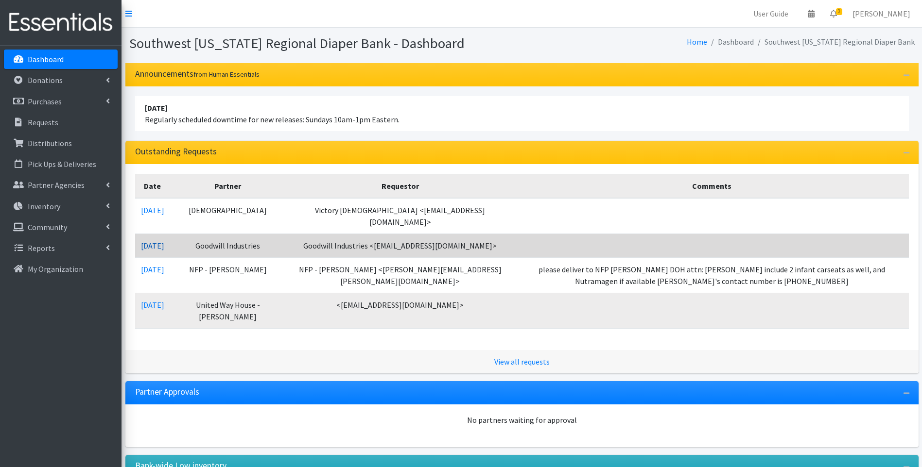
click at [153, 241] on link "[DATE]" at bounding box center [152, 246] width 23 height 10
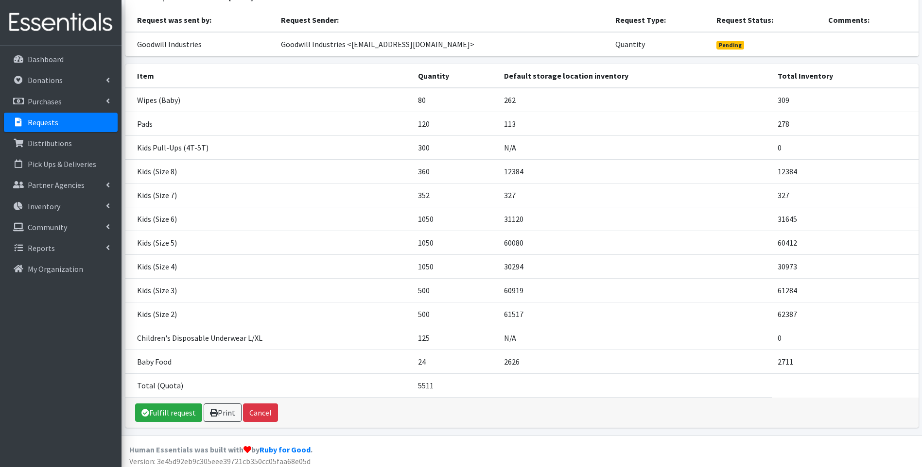
scroll to position [82, 0]
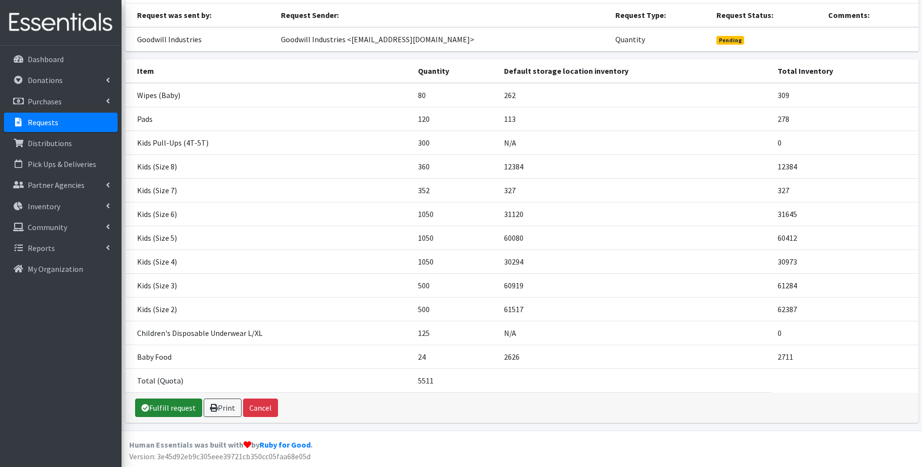
click at [169, 405] on link "Fulfill request" at bounding box center [168, 408] width 67 height 18
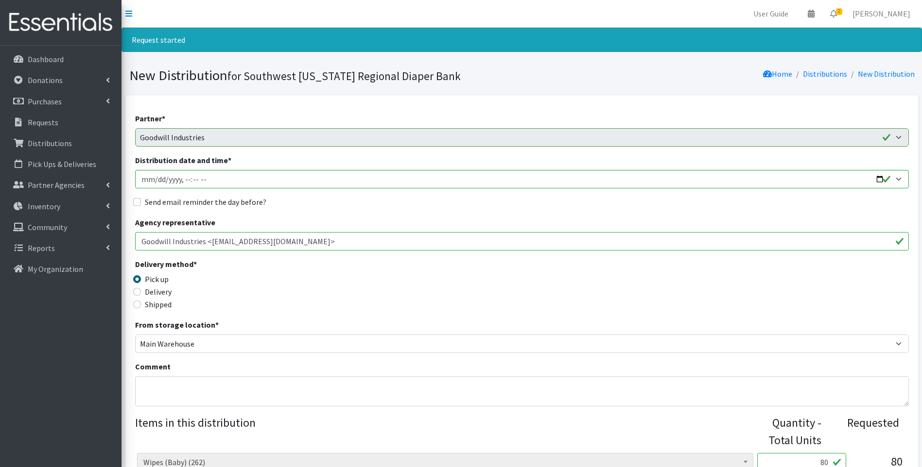
click at [163, 294] on label "Delivery" at bounding box center [158, 292] width 27 height 12
click at [141, 294] on input "Delivery" at bounding box center [137, 292] width 8 height 8
radio input "true"
click at [877, 180] on input "Distribution date and time *" at bounding box center [521, 179] width 773 height 18
type input "2025-09-24T11:00"
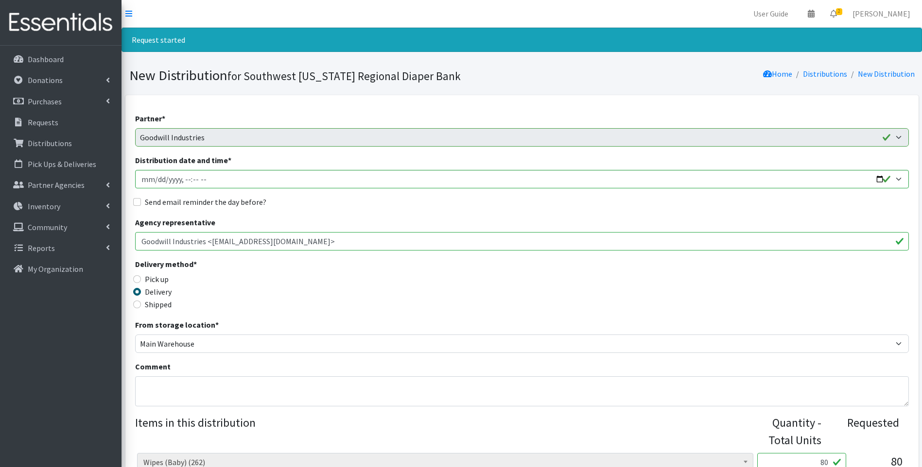
click at [336, 294] on div "Delivery method * Pick up Delivery Shipped Shipping cost" at bounding box center [521, 288] width 773 height 61
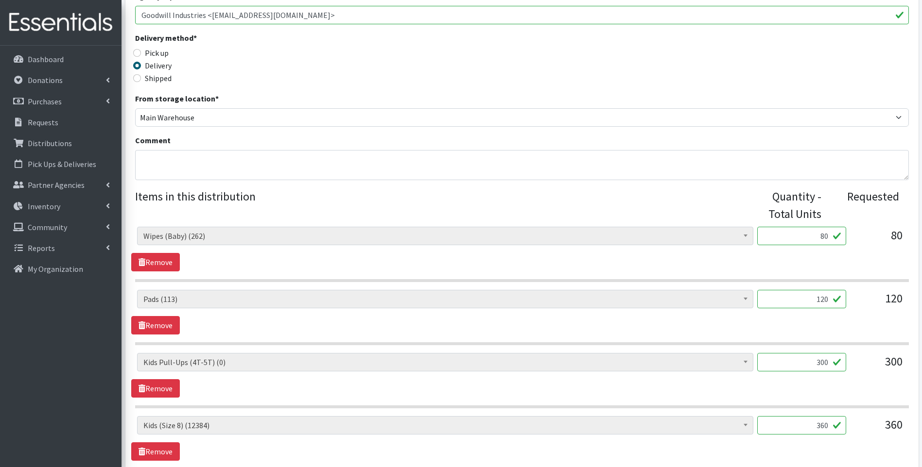
scroll to position [227, 0]
drag, startPoint x: 816, startPoint y: 233, endPoint x: 841, endPoint y: 227, distance: 25.9
click at [841, 227] on input "80" at bounding box center [801, 235] width 89 height 18
type input "60"
click at [567, 211] on legend "Items in this distribution" at bounding box center [444, 203] width 619 height 31
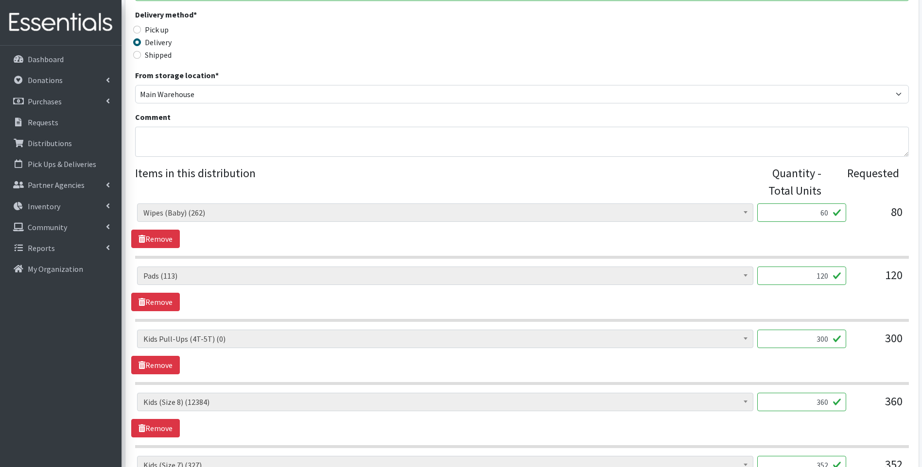
scroll to position [324, 0]
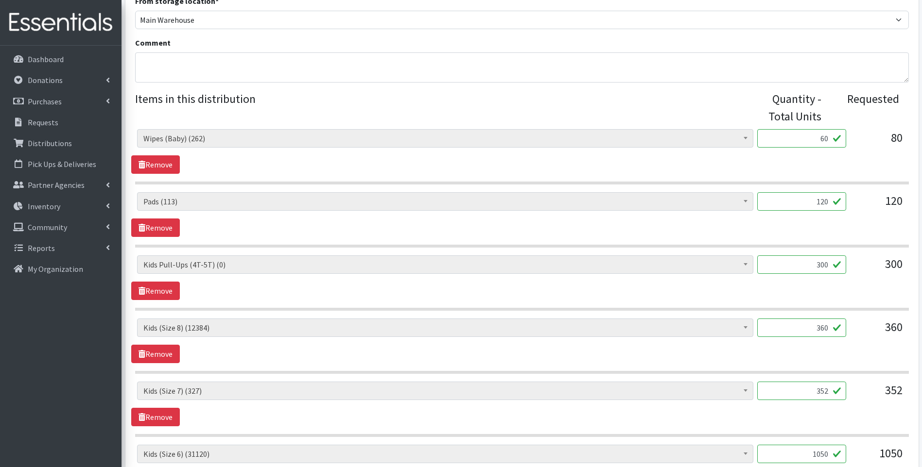
drag, startPoint x: 813, startPoint y: 200, endPoint x: 840, endPoint y: 196, distance: 27.5
click at [840, 196] on input "120" at bounding box center [801, 201] width 89 height 18
type input "60"
click at [325, 237] on section "Baby Food (2626) Blood Pressure Cuff (0) Car Seat (10) Children's Disposable Un…" at bounding box center [521, 219] width 773 height 55
click at [154, 289] on link "Remove" at bounding box center [155, 291] width 49 height 18
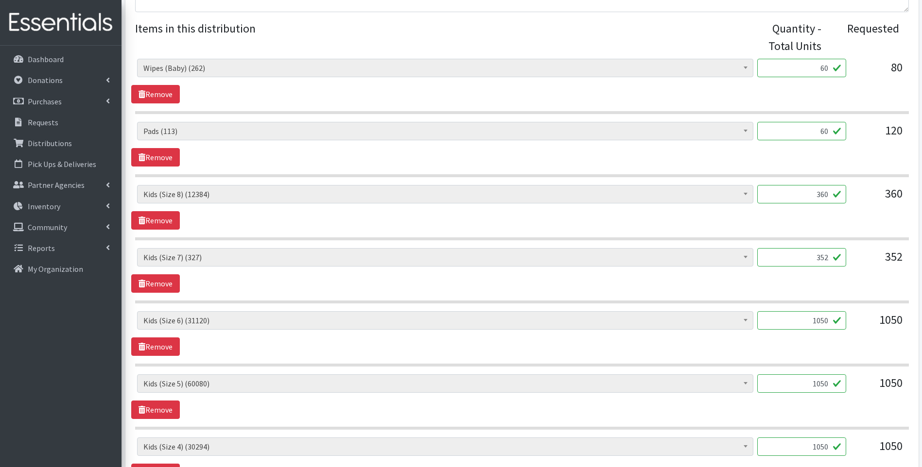
scroll to position [421, 0]
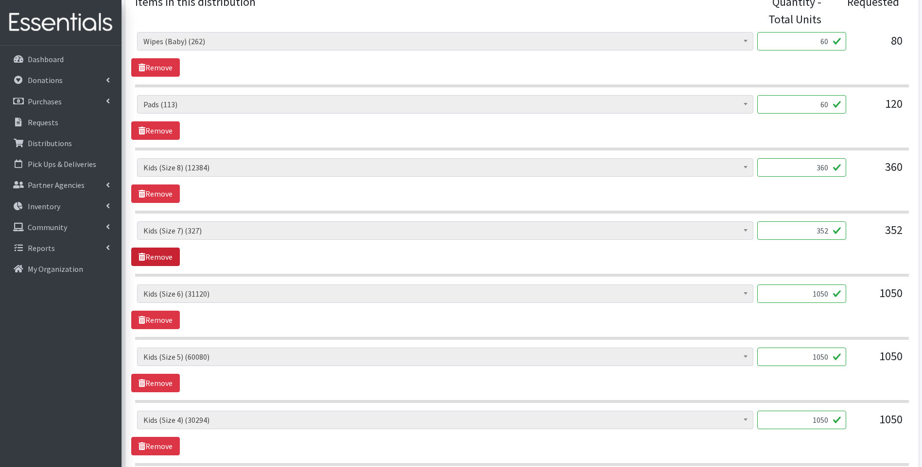
click at [169, 259] on link "Remove" at bounding box center [155, 257] width 49 height 18
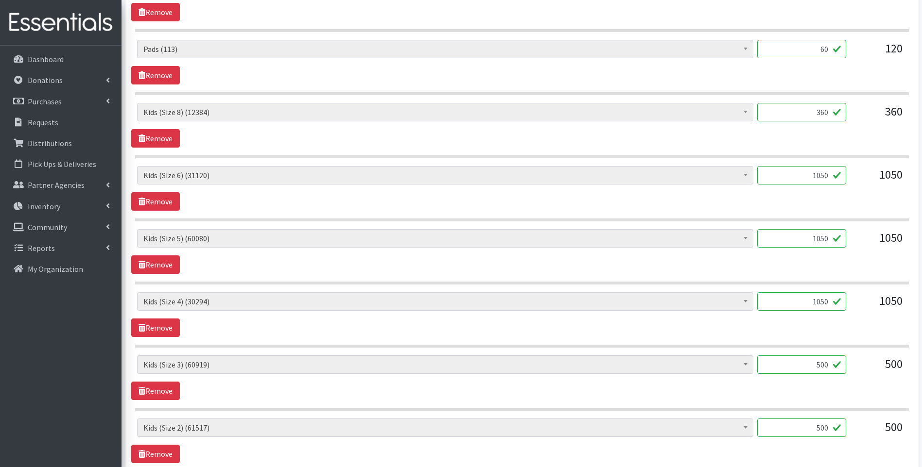
scroll to position [486, 0]
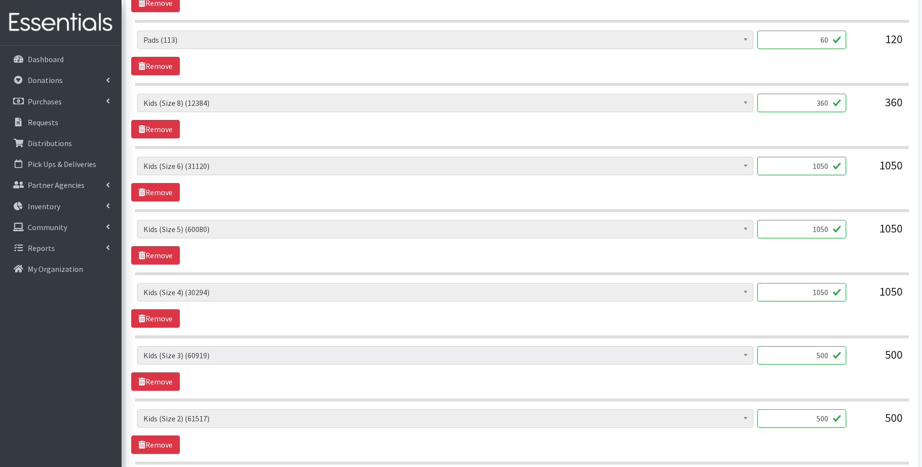
drag, startPoint x: 839, startPoint y: 291, endPoint x: 827, endPoint y: 292, distance: 11.3
click at [835, 291] on input "1050" at bounding box center [801, 292] width 89 height 18
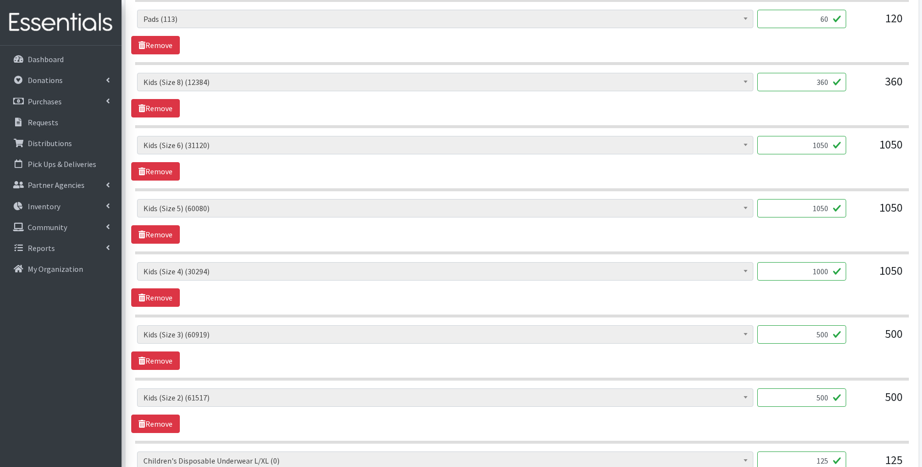
scroll to position [518, 0]
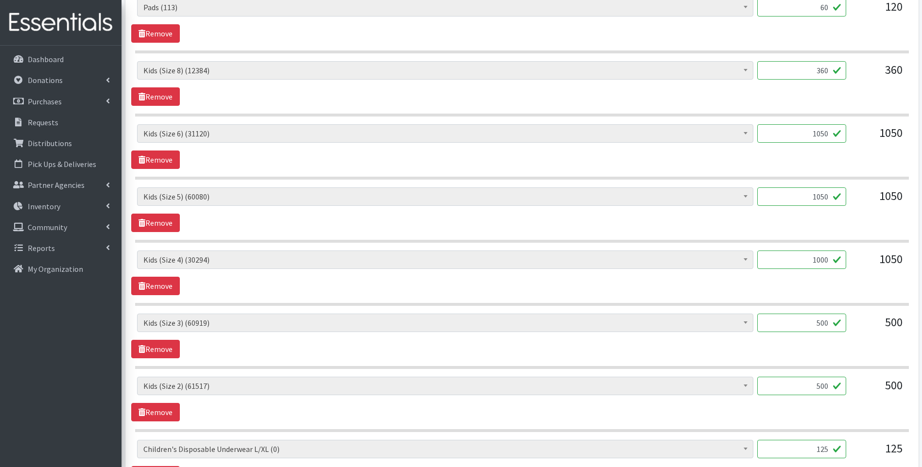
type input "1000"
drag, startPoint x: 807, startPoint y: 322, endPoint x: 828, endPoint y: 319, distance: 20.5
click at [828, 319] on input "500" at bounding box center [801, 323] width 89 height 18
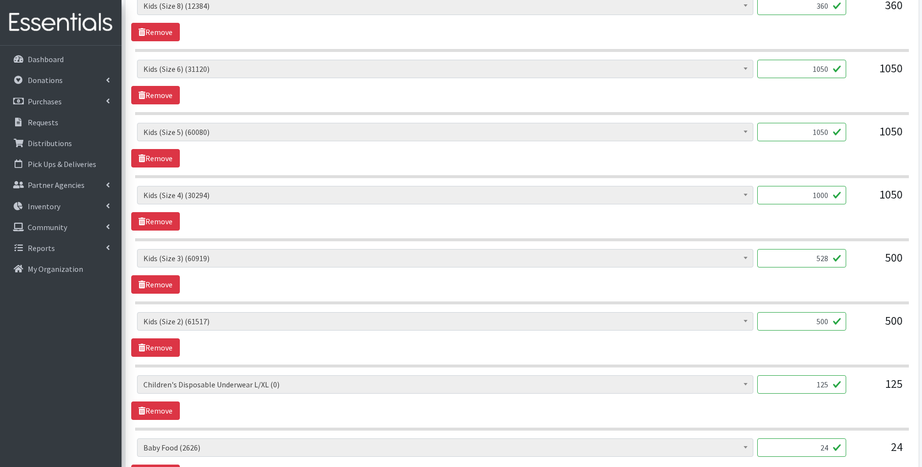
type input "528"
drag, startPoint x: 826, startPoint y: 316, endPoint x: 835, endPoint y: 318, distance: 8.9
click at [854, 314] on div "Baby Food (2626) Blood Pressure Cuff (0) Car Seat (10) Children's Disposable Un…" at bounding box center [521, 325] width 769 height 26
type input "400"
click at [158, 412] on link "Remove" at bounding box center [155, 411] width 49 height 18
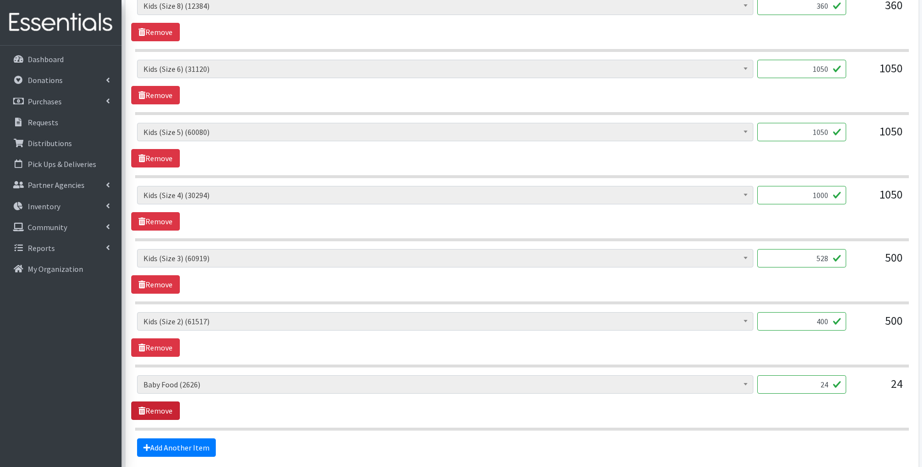
click at [158, 412] on link "Remove" at bounding box center [155, 411] width 49 height 18
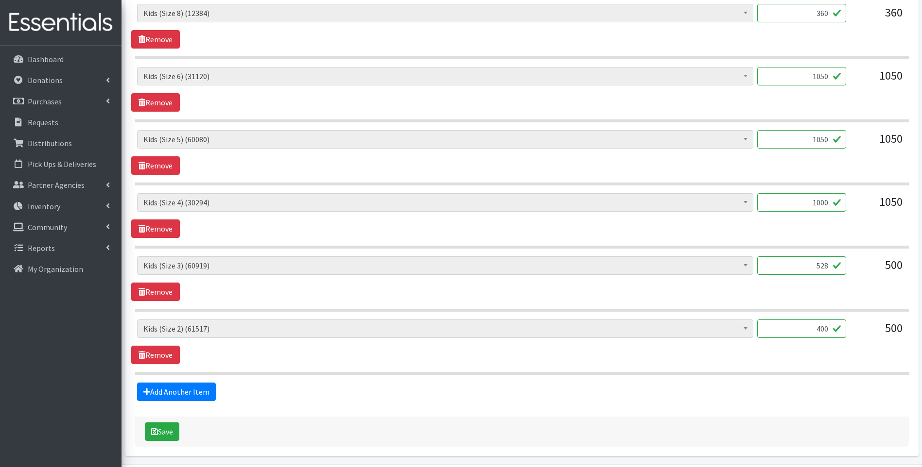
scroll to position [609, 0]
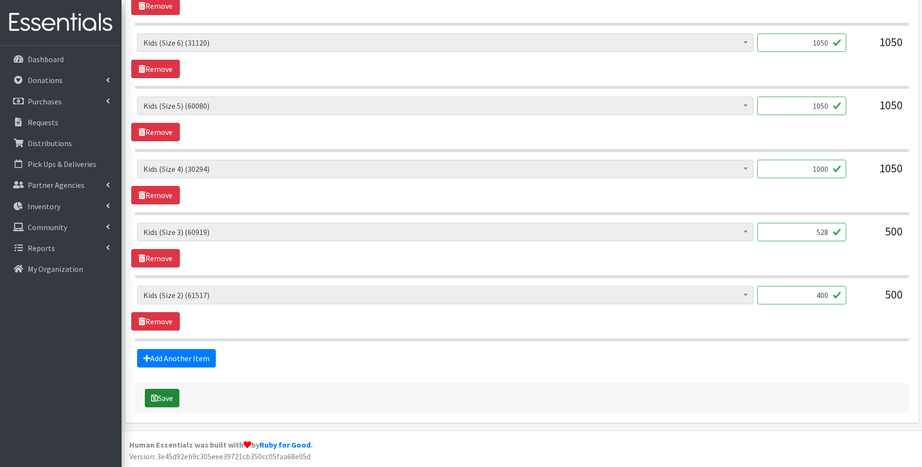
click at [174, 403] on button "Save" at bounding box center [162, 398] width 34 height 18
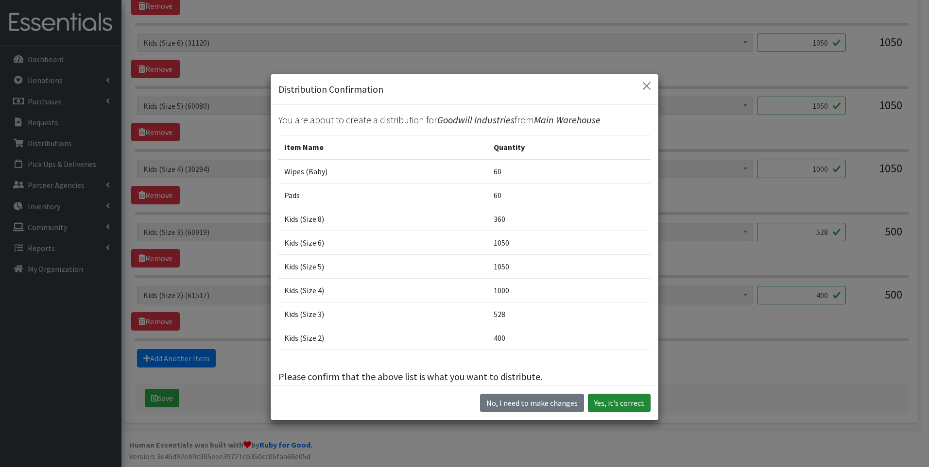
click at [624, 400] on button "Yes, it's correct" at bounding box center [619, 403] width 63 height 18
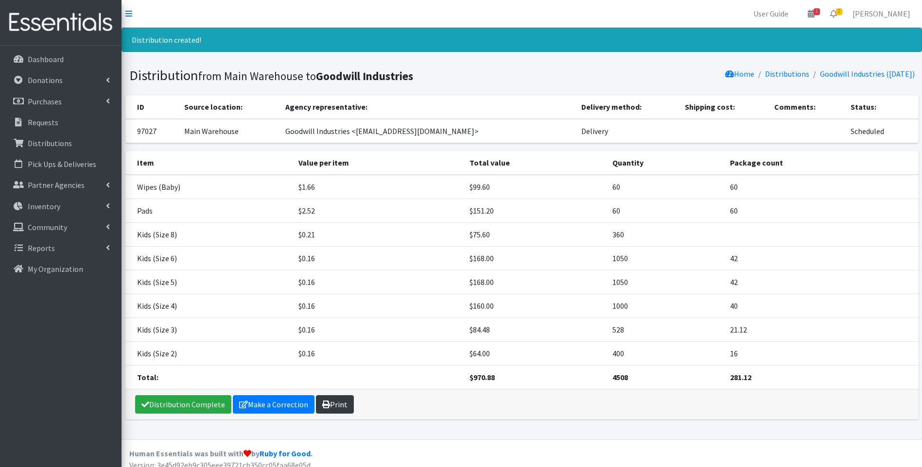
click at [331, 402] on link "Print" at bounding box center [335, 404] width 38 height 18
click at [157, 407] on link "Distribution Complete" at bounding box center [183, 404] width 96 height 18
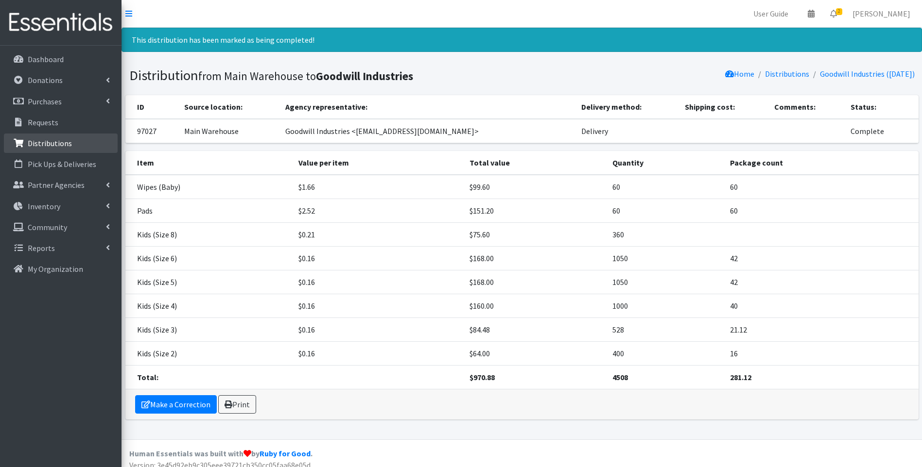
click at [49, 142] on p "Distributions" at bounding box center [50, 143] width 44 height 10
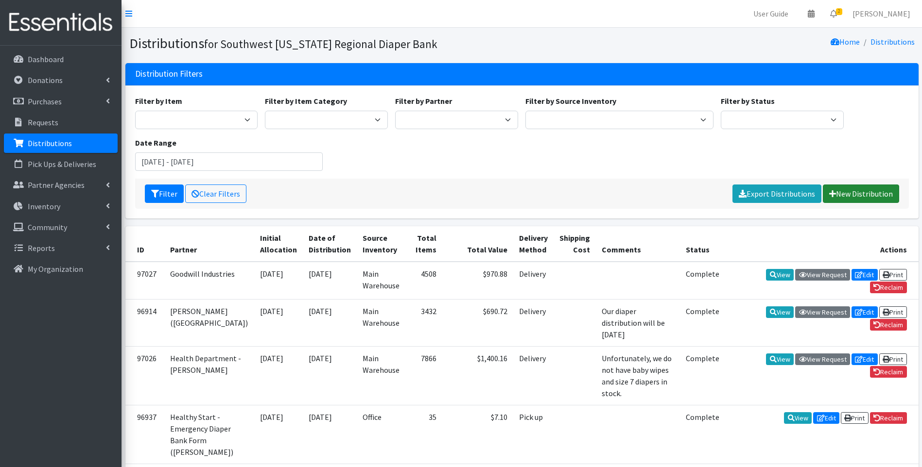
click at [866, 191] on link "New Distribution" at bounding box center [861, 194] width 76 height 18
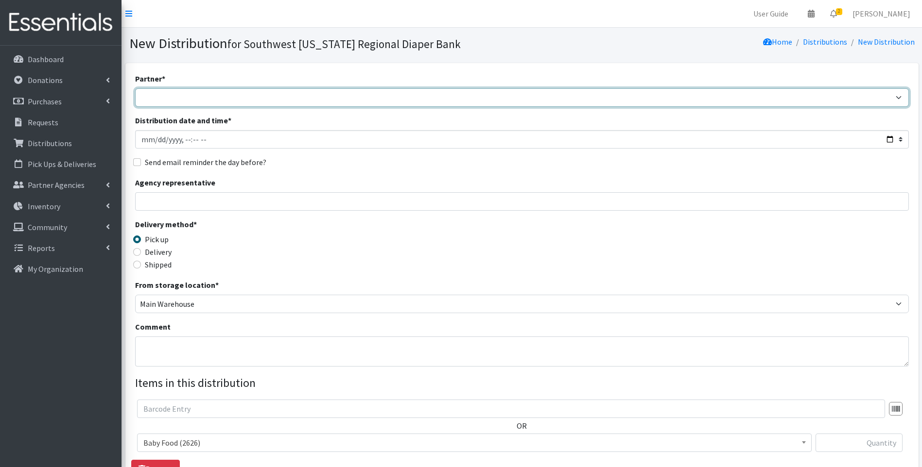
click at [225, 100] on select "ACT Abuse Counseling & Treatment Bayshore Fire Department [PERSON_NAME][GEOGRAP…" at bounding box center [521, 97] width 773 height 18
select select "2826"
click at [135, 88] on select "ACT Abuse Counseling & Treatment Bayshore Fire Department [PERSON_NAME][GEOGRAP…" at bounding box center [521, 97] width 773 height 18
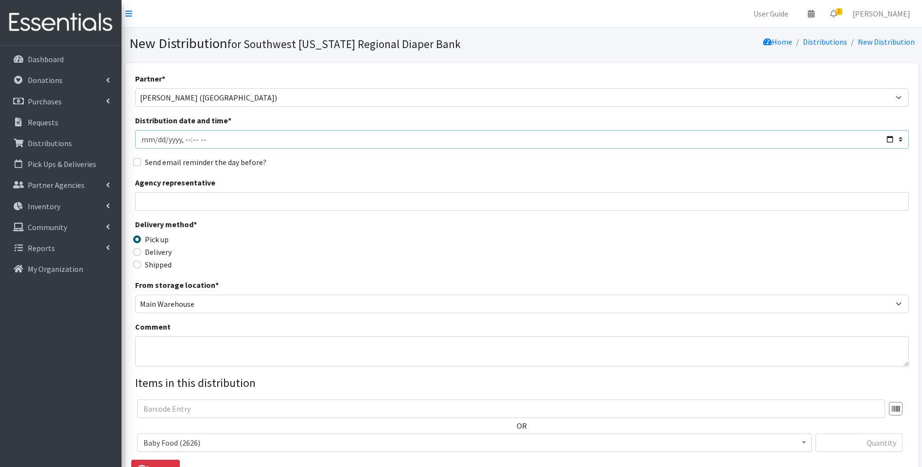
click at [887, 137] on input "Distribution date and time *" at bounding box center [521, 139] width 773 height 18
type input "[DATE]T10:00"
click at [376, 249] on div "Delivery method * Pick up Delivery Shipped Shipping cost" at bounding box center [521, 249] width 773 height 61
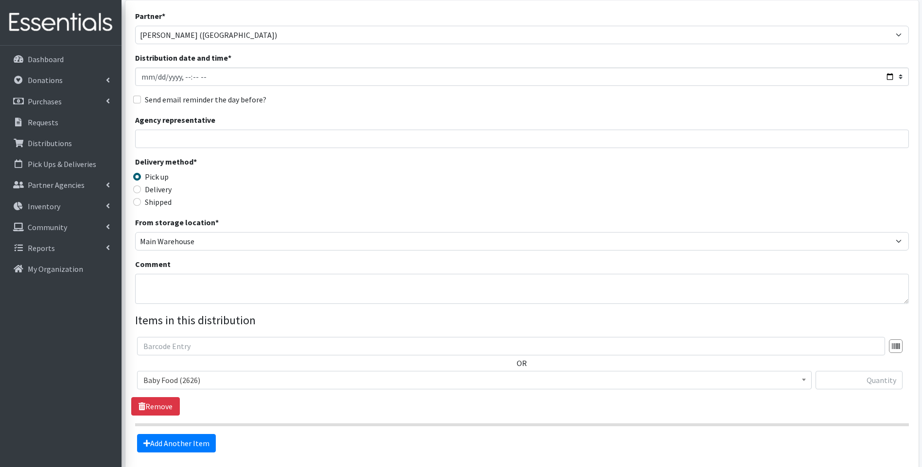
scroll to position [65, 0]
drag, startPoint x: 314, startPoint y: 200, endPoint x: 261, endPoint y: 118, distance: 97.3
click at [314, 199] on div "Shipped" at bounding box center [231, 200] width 193 height 12
click at [45, 13] on img at bounding box center [61, 22] width 114 height 33
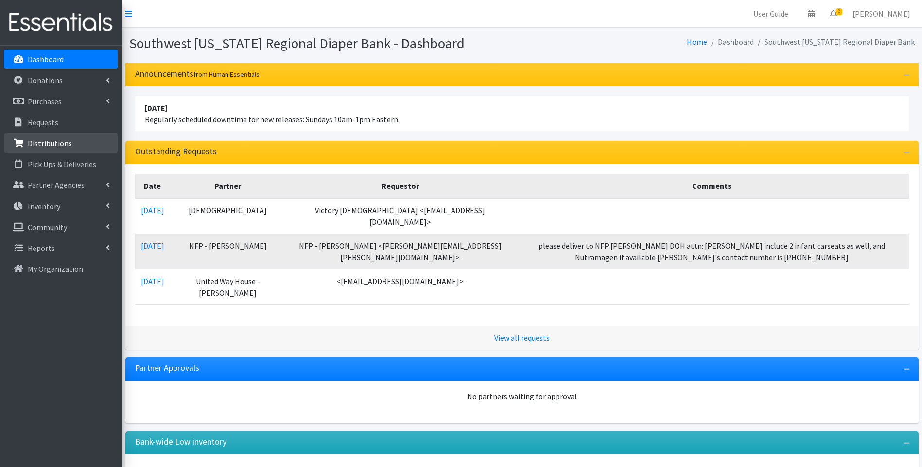
click at [52, 141] on p "Distributions" at bounding box center [50, 143] width 44 height 10
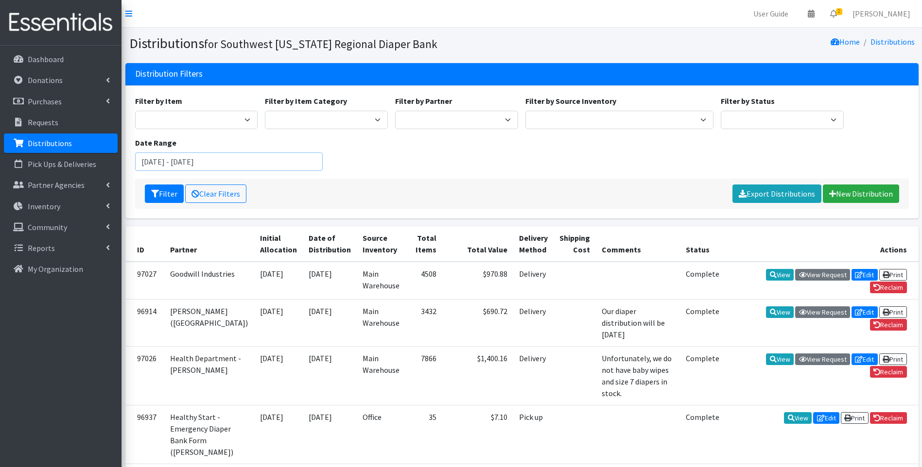
click at [244, 158] on input "[DATE] - [DATE]" at bounding box center [229, 162] width 188 height 18
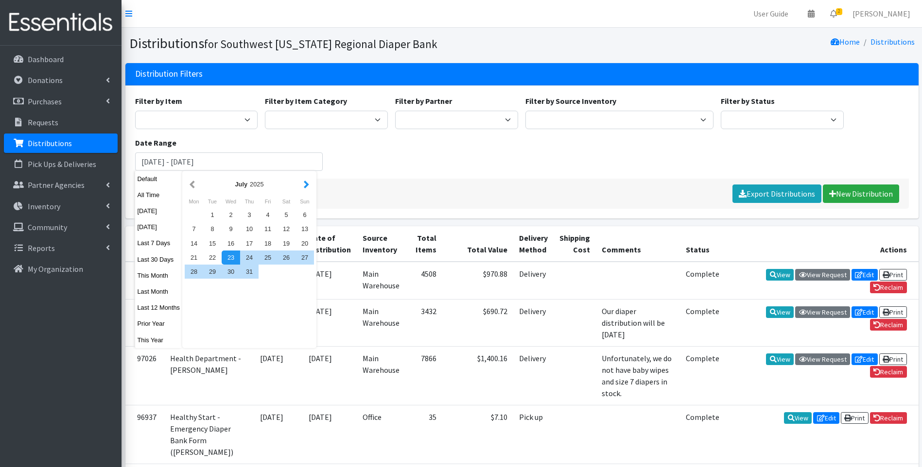
click at [306, 182] on button "button" at bounding box center [306, 184] width 10 height 12
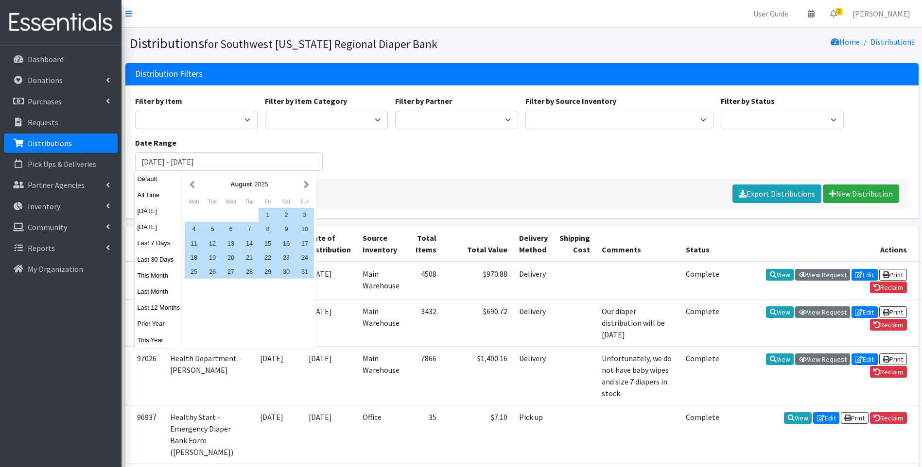
click at [306, 182] on button "button" at bounding box center [306, 184] width 10 height 12
click at [192, 214] on div "1" at bounding box center [194, 215] width 18 height 14
click at [204, 278] on div "30" at bounding box center [212, 272] width 18 height 14
type input "[DATE] - [DATE]"
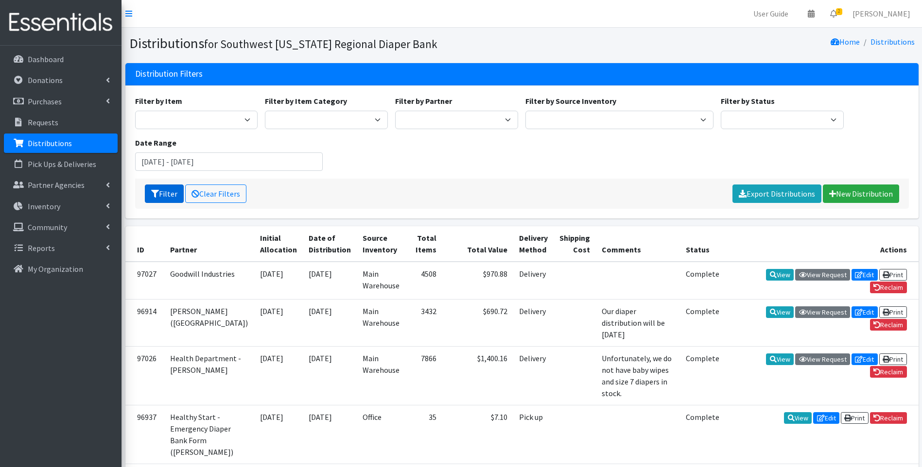
click at [170, 199] on button "Filter" at bounding box center [164, 194] width 39 height 18
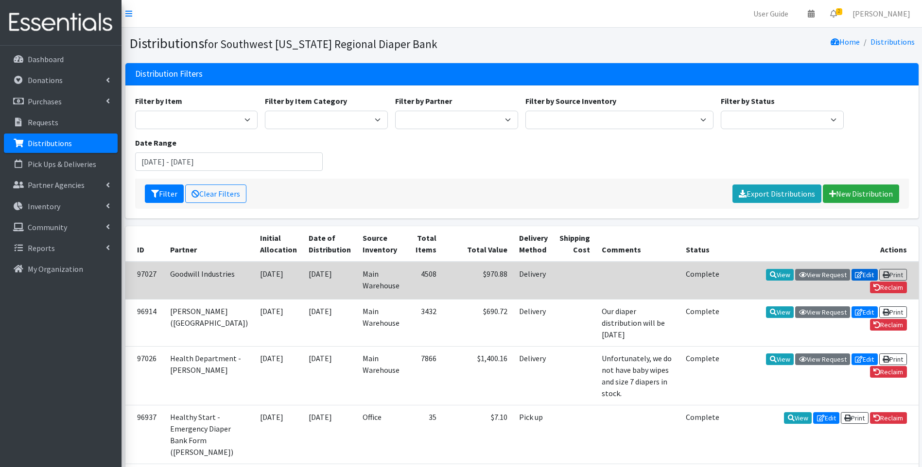
click at [858, 274] on icon at bounding box center [859, 275] width 8 height 7
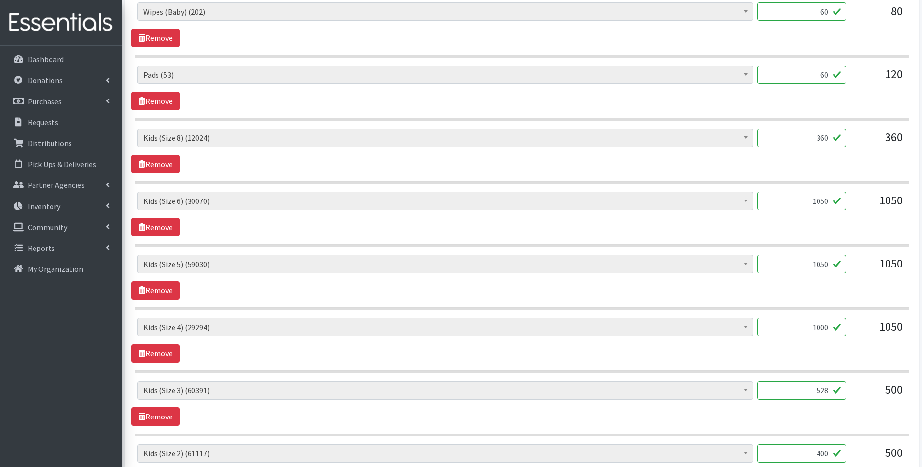
scroll to position [421, 0]
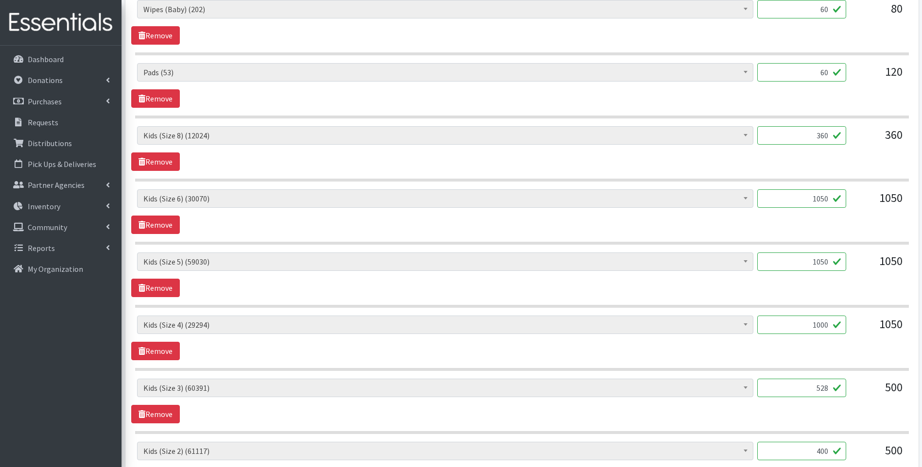
drag, startPoint x: 821, startPoint y: 261, endPoint x: 827, endPoint y: 259, distance: 6.5
click at [827, 259] on input "1050" at bounding box center [801, 262] width 89 height 18
type input "1020"
click at [627, 292] on div "Baby Food (2626) Blood Pressure Cuff (0) Car Seat (10) Children's Disposable Un…" at bounding box center [521, 275] width 781 height 45
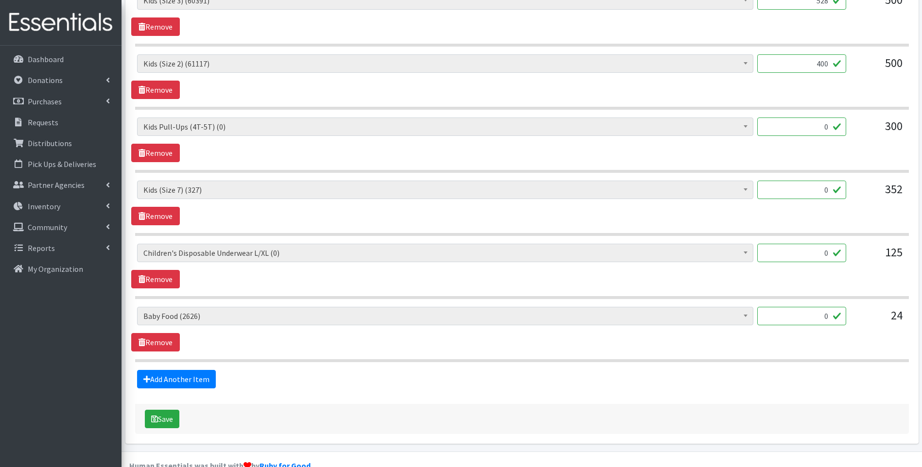
scroll to position [810, 0]
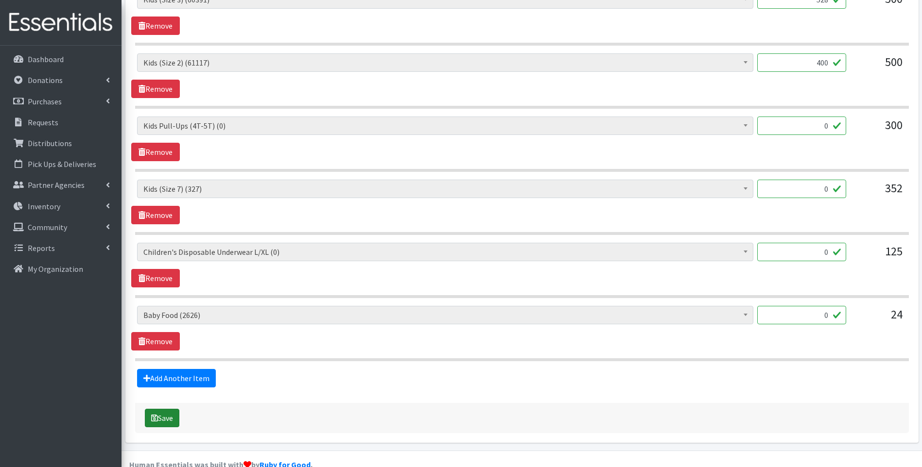
click at [179, 417] on button "Save" at bounding box center [162, 418] width 34 height 18
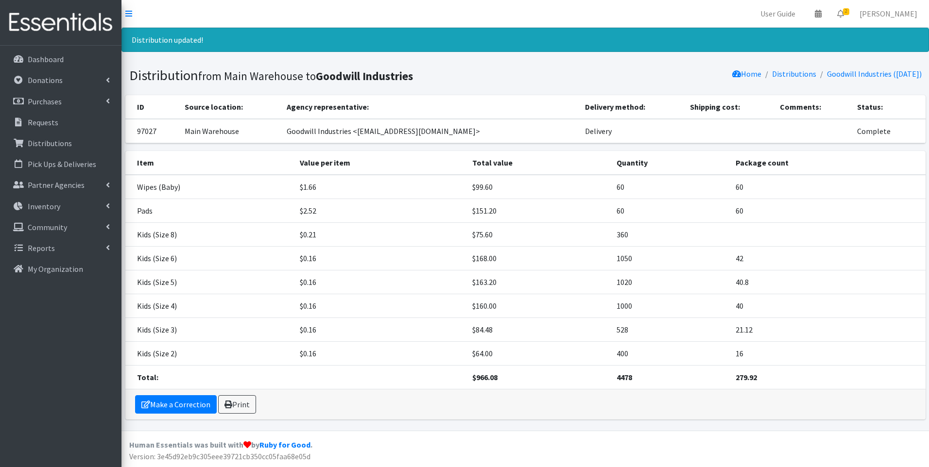
click at [35, 16] on img at bounding box center [61, 22] width 114 height 33
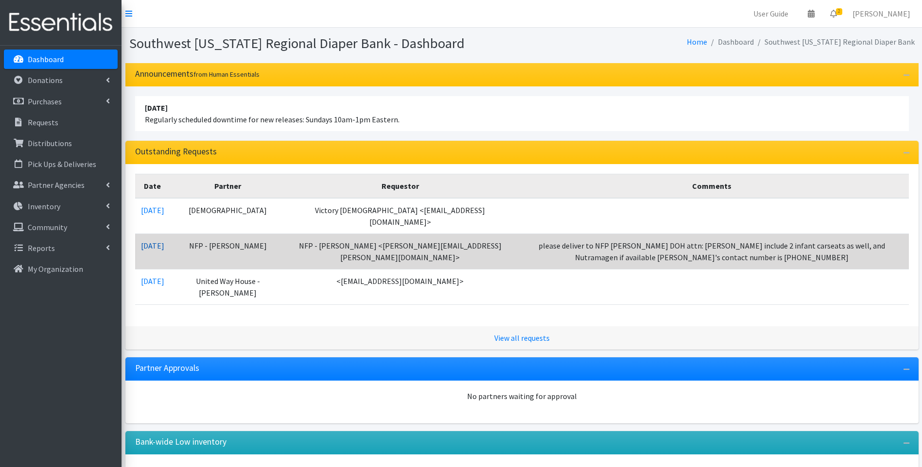
click at [164, 241] on link "[DATE]" at bounding box center [152, 246] width 23 height 10
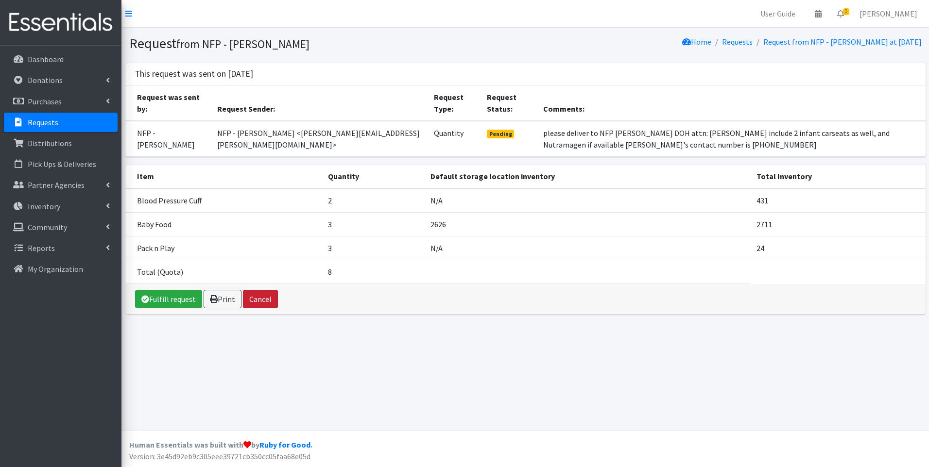
click at [263, 295] on button "Cancel" at bounding box center [260, 299] width 35 height 18
click at [267, 294] on button "Cancel" at bounding box center [260, 299] width 35 height 18
click at [267, 300] on button "Cancel" at bounding box center [260, 299] width 35 height 18
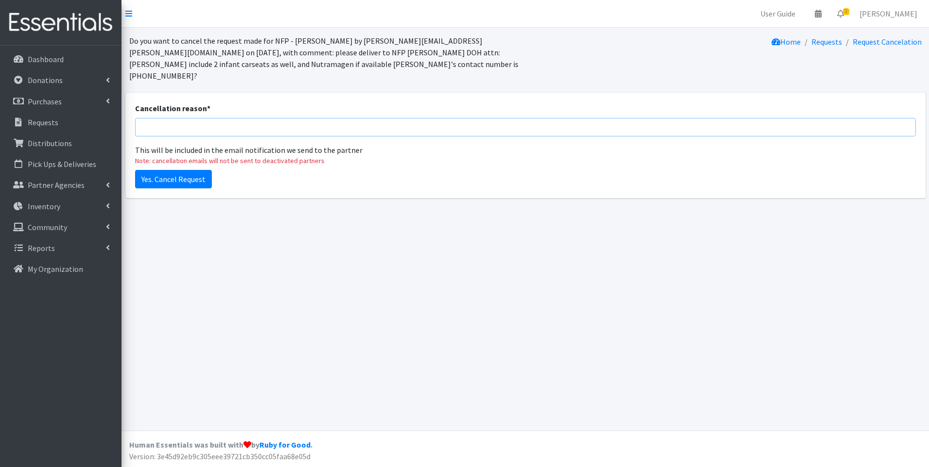
click at [185, 118] on input "Cancellation reason *" at bounding box center [525, 127] width 781 height 18
click at [193, 207] on div "Do you want to cancel the request made for NFP - Elaine Schreiber by elaine.sch…" at bounding box center [524, 229] width 807 height 403
click at [186, 118] on input "Cancellation reason *" at bounding box center [525, 127] width 781 height 18
drag, startPoint x: 256, startPoint y: 298, endPoint x: 154, endPoint y: 102, distance: 221.9
click at [250, 270] on div "Do you want to cancel the request made for NFP - Elaine Schreiber by elaine.sch…" at bounding box center [524, 229] width 807 height 403
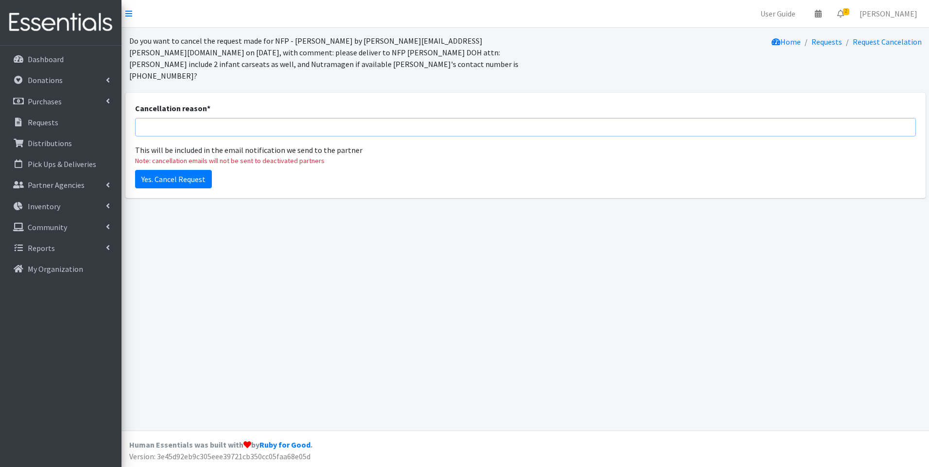
click at [254, 118] on input "Cancellation reason *" at bounding box center [525, 127] width 781 height 18
type input "Items not in stock"
click at [190, 170] on input "Yes. Cancel Request" at bounding box center [173, 179] width 77 height 18
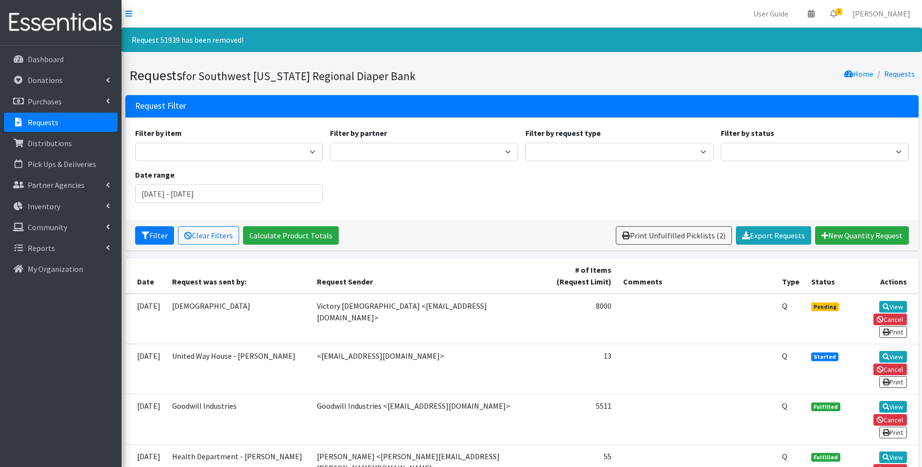
click at [36, 17] on img at bounding box center [61, 22] width 114 height 33
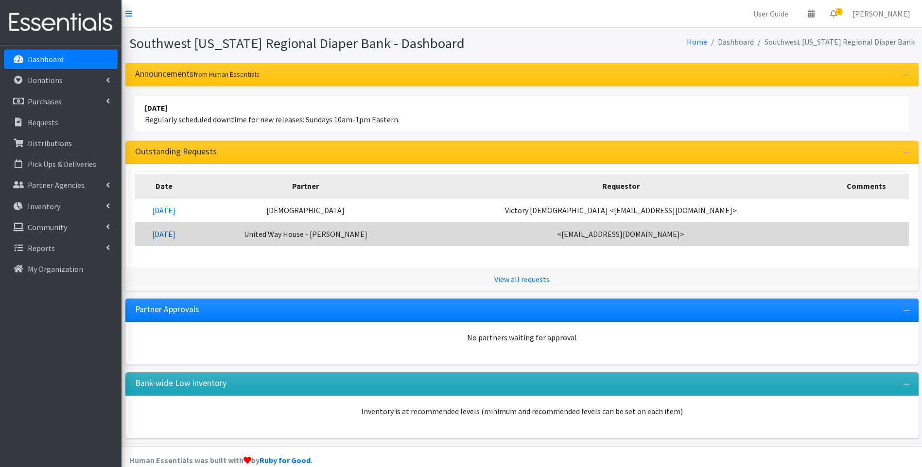
click at [175, 234] on link "07/29/2025" at bounding box center [163, 234] width 23 height 10
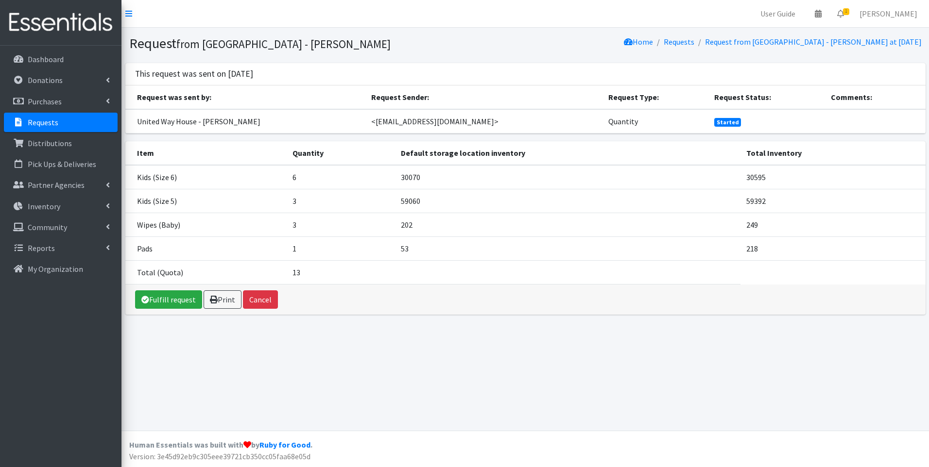
click at [42, 24] on img at bounding box center [61, 22] width 114 height 33
